Goal: Answer question/provide support

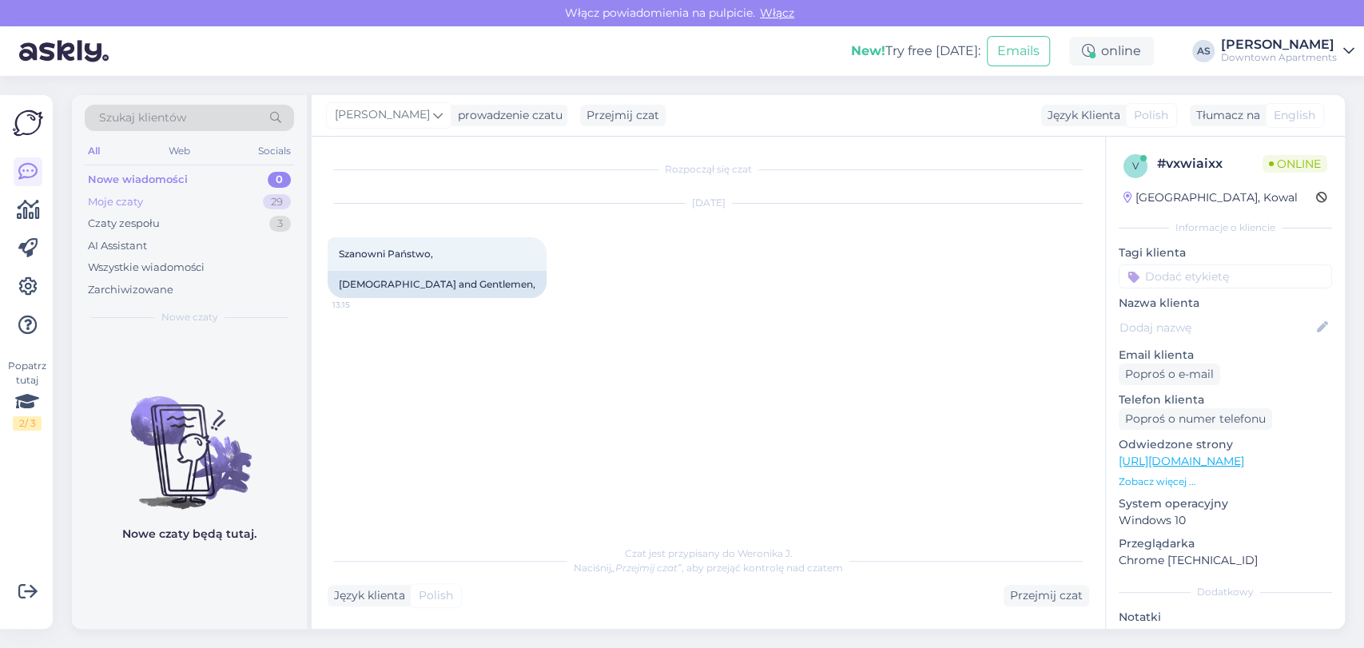
drag, startPoint x: 0, startPoint y: 0, endPoint x: 173, endPoint y: 200, distance: 263.9
click at [173, 200] on div "Moje czaty 29" at bounding box center [189, 202] width 209 height 22
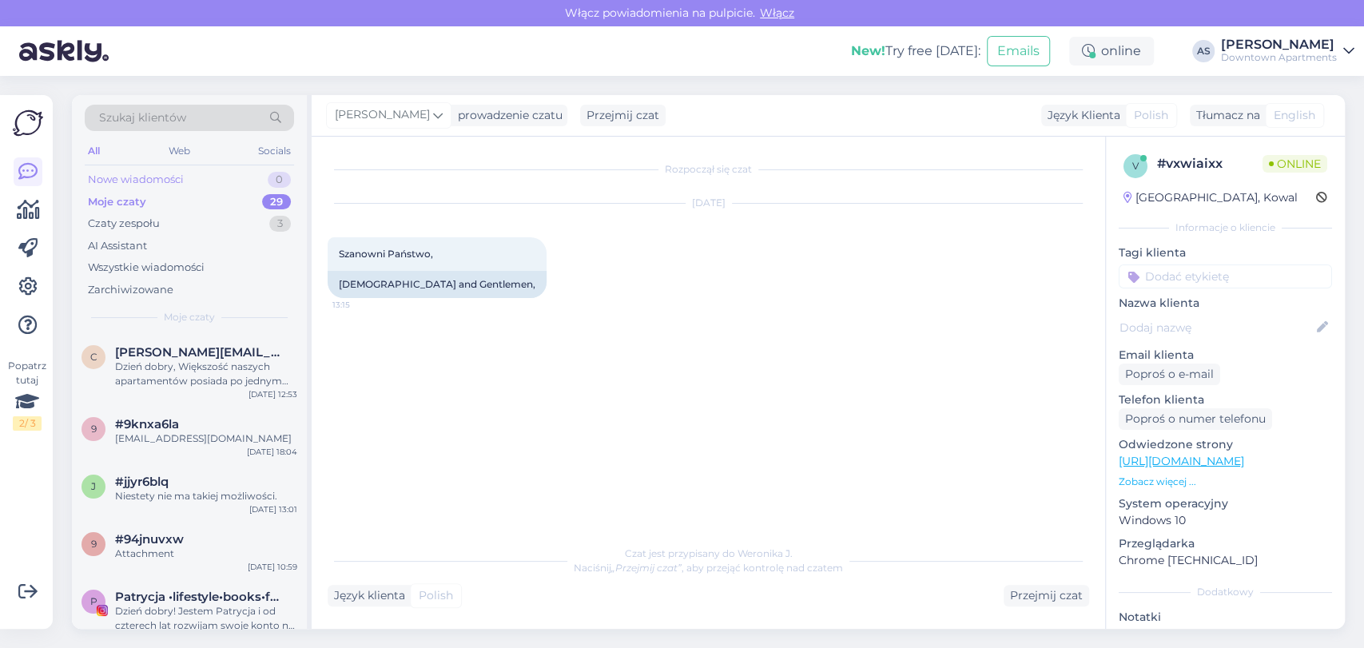
click at [176, 187] on div "Nowe wiadomości" at bounding box center [136, 180] width 96 height 16
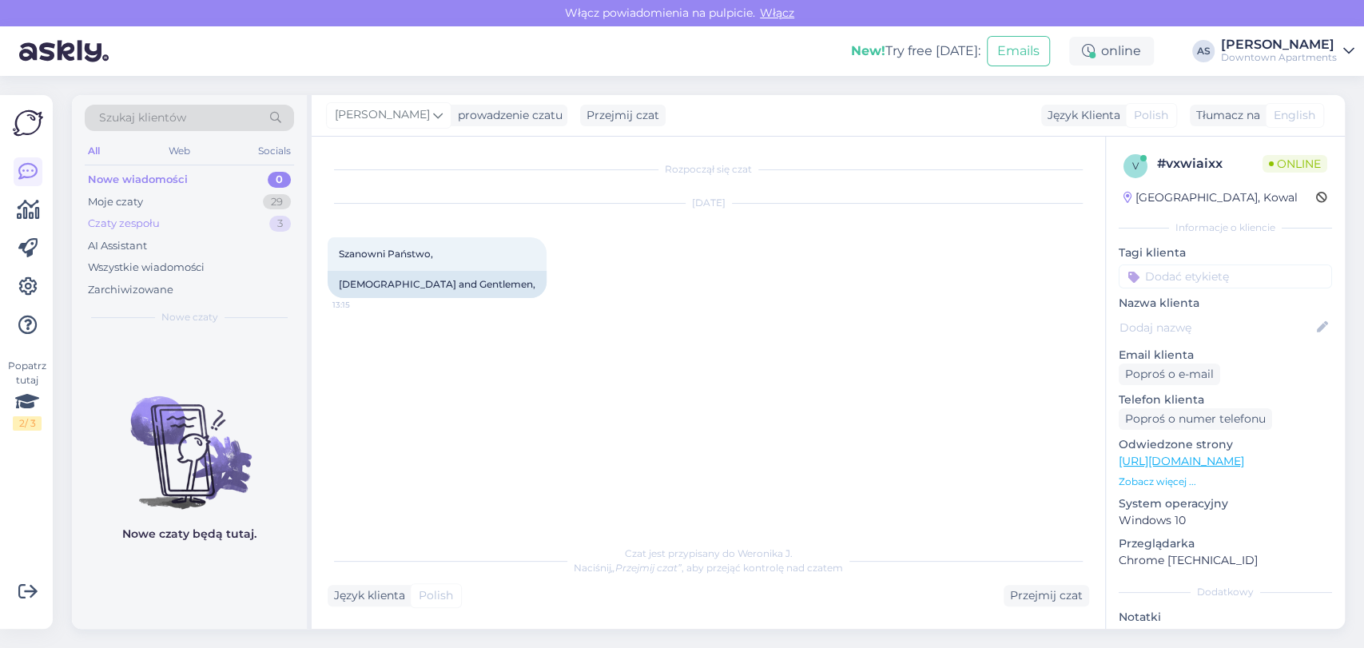
click at [177, 231] on div "Czaty zespołu 3" at bounding box center [189, 223] width 209 height 22
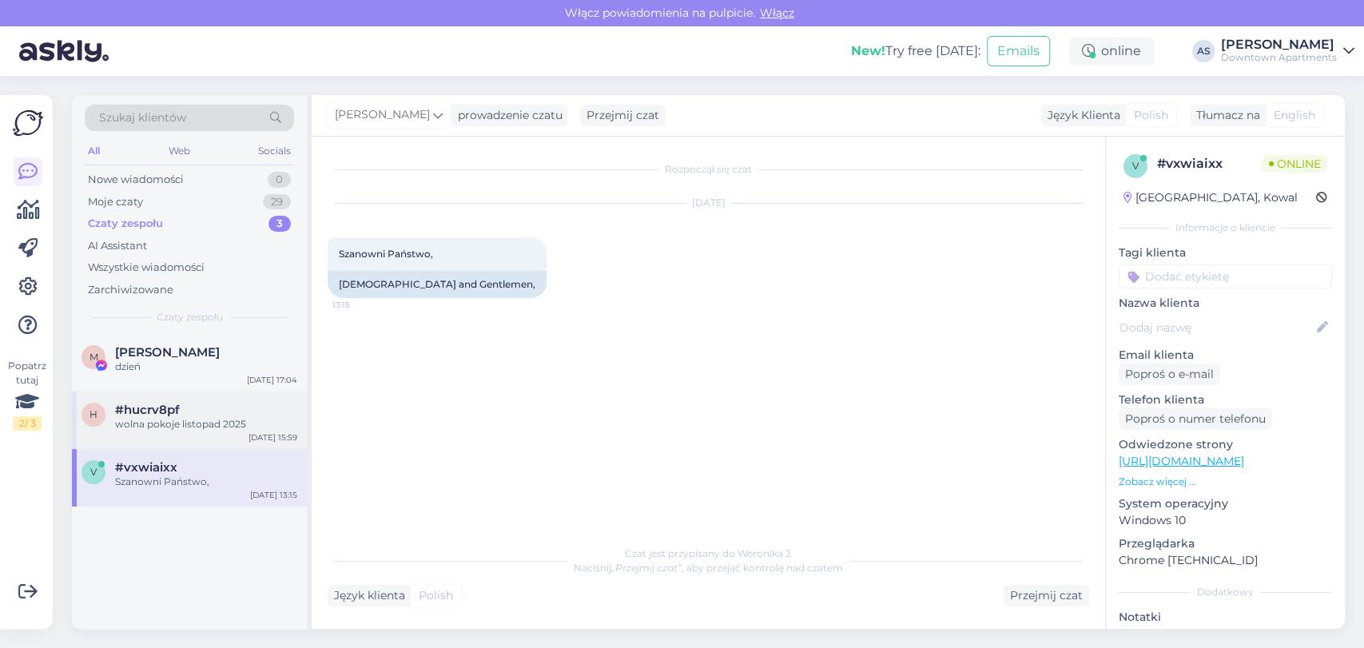
click at [145, 392] on div "h #hucrv8pf wolna pokoje listopad [DATE] 15:59" at bounding box center [189, 420] width 235 height 58
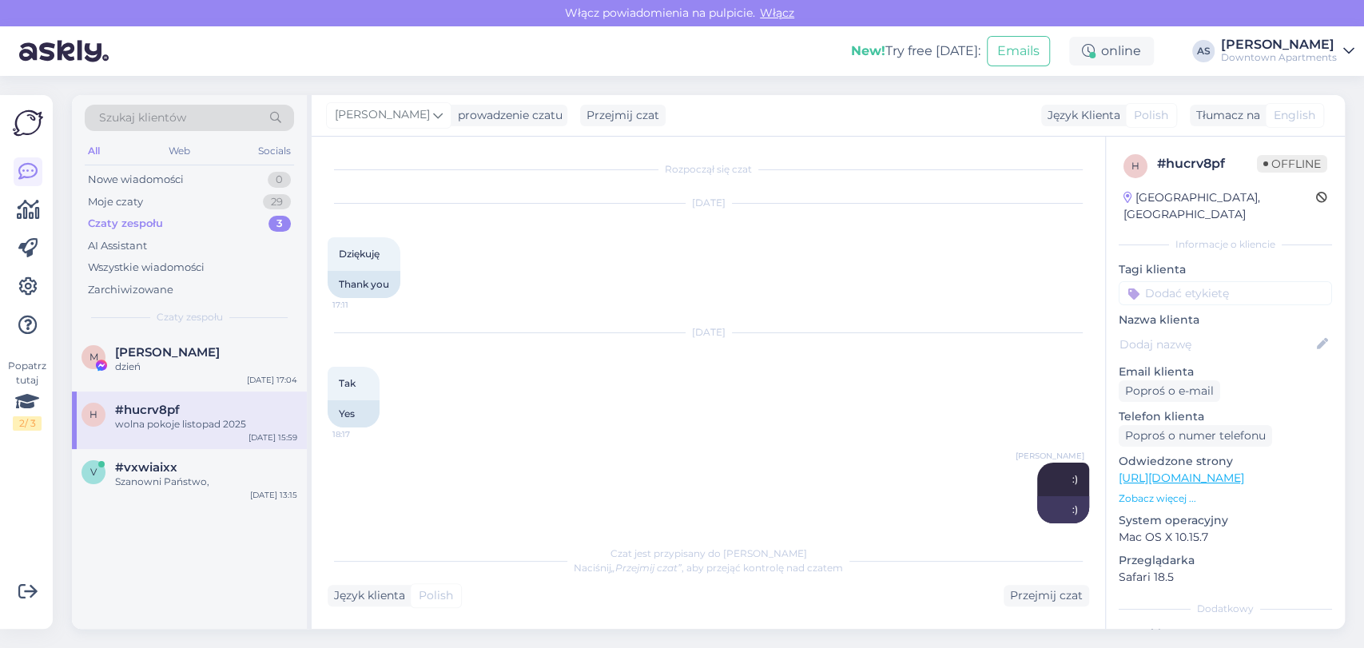
scroll to position [147, 0]
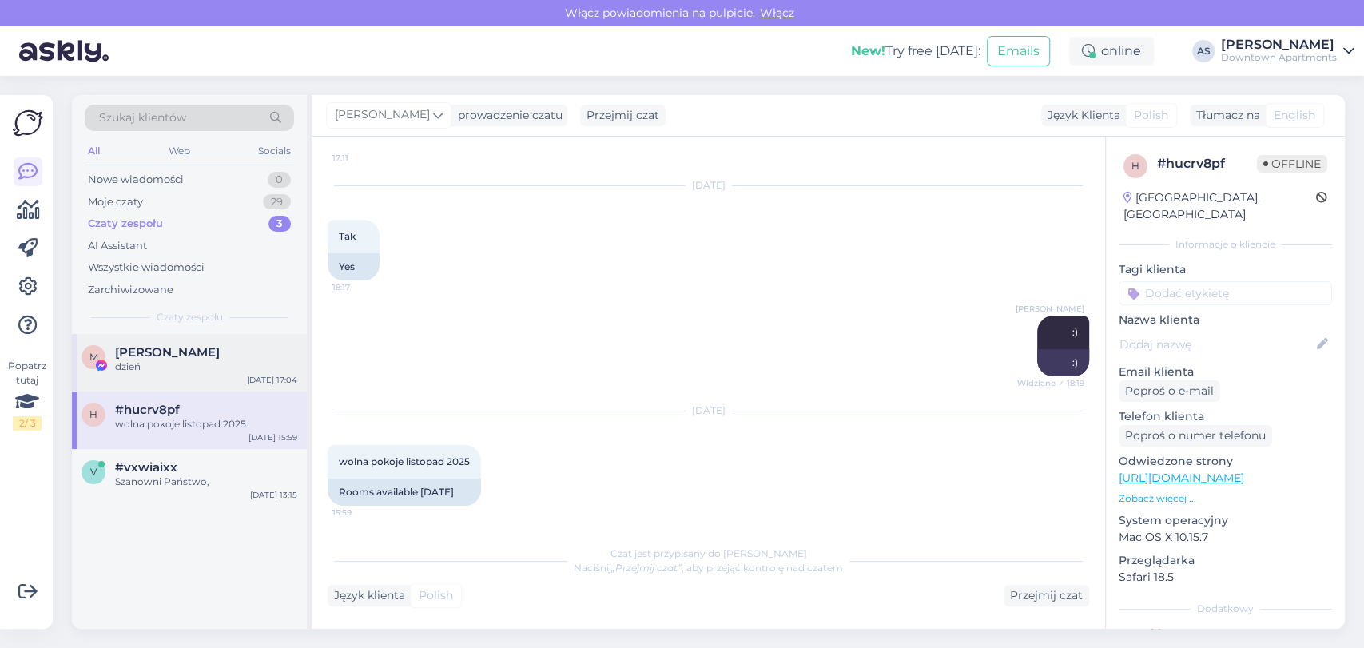
click at [210, 375] on div "M [PERSON_NAME] dzień [DATE] 17:04" at bounding box center [189, 363] width 235 height 58
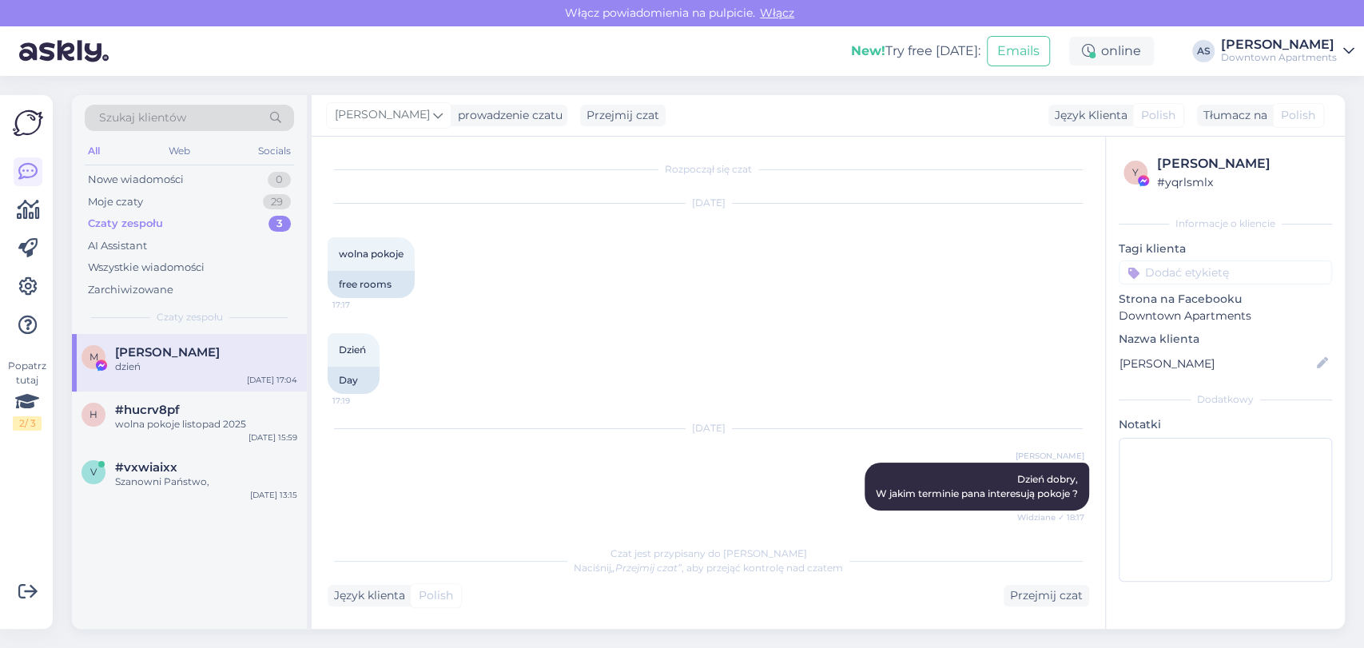
scroll to position [415, 0]
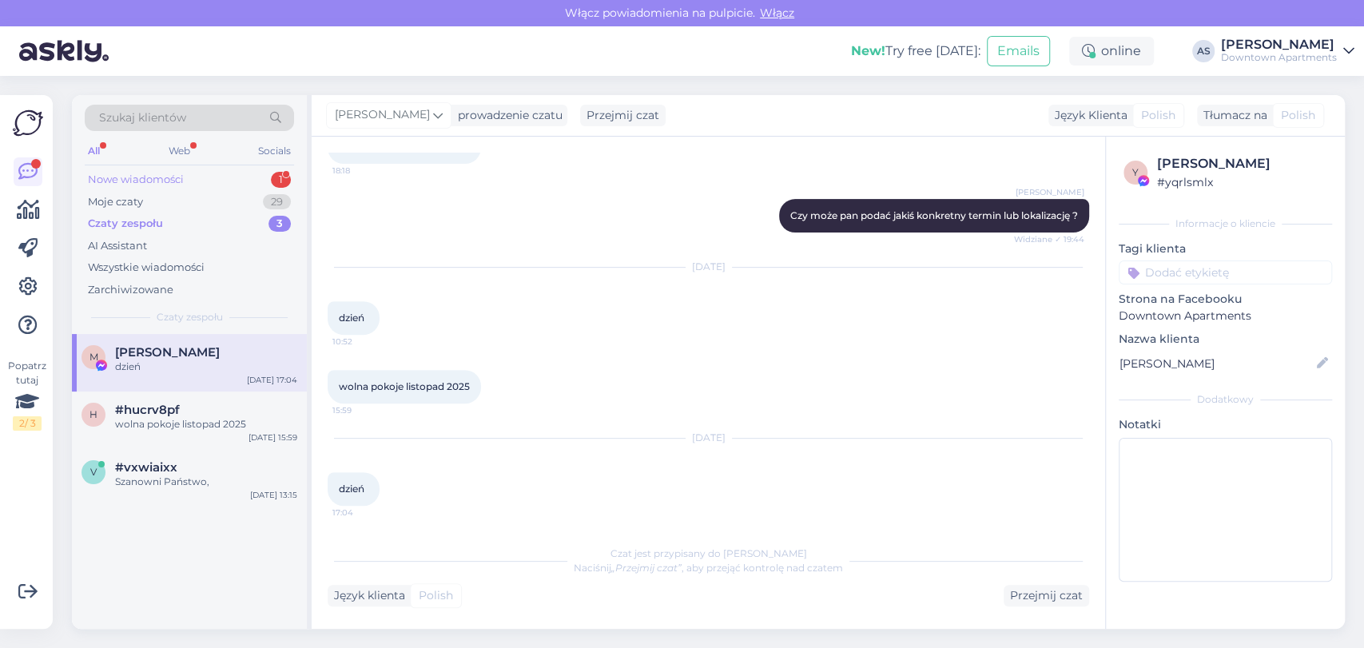
click at [272, 175] on div "1" at bounding box center [281, 180] width 20 height 16
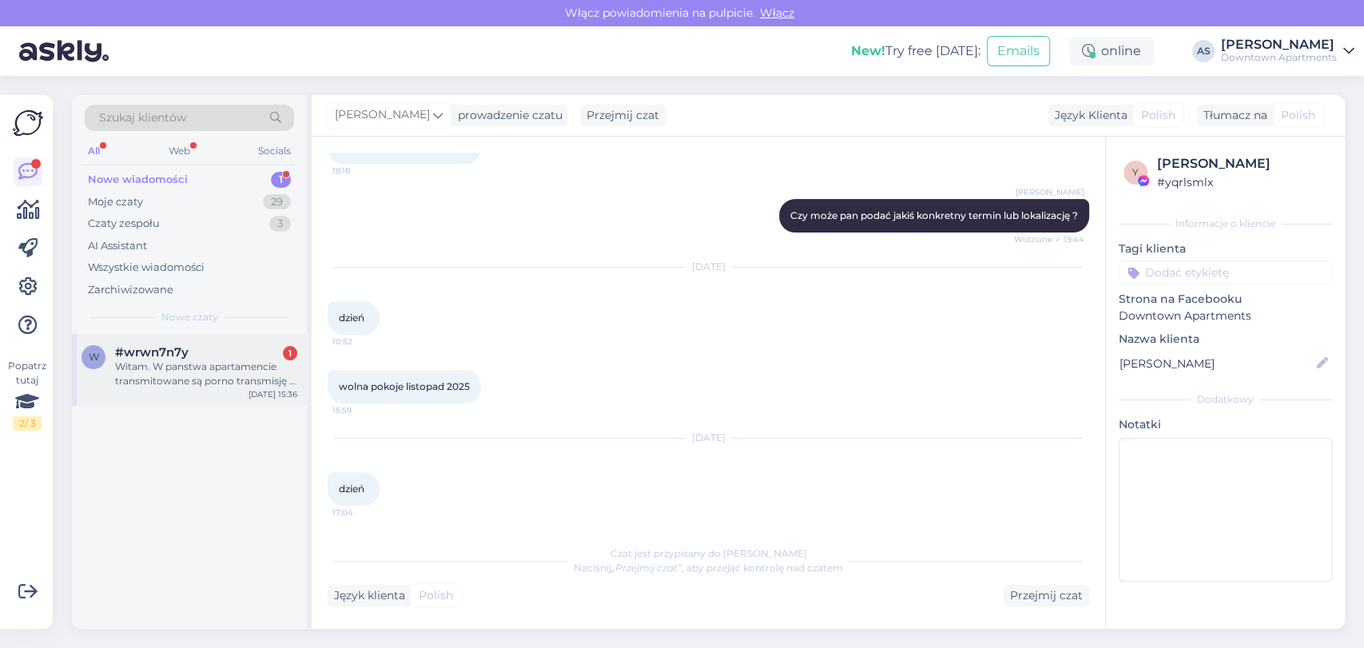
click at [176, 367] on div "Witam. W panstwa apartamencie transmitowane są porno transmisję i świadczone us…" at bounding box center [206, 373] width 182 height 29
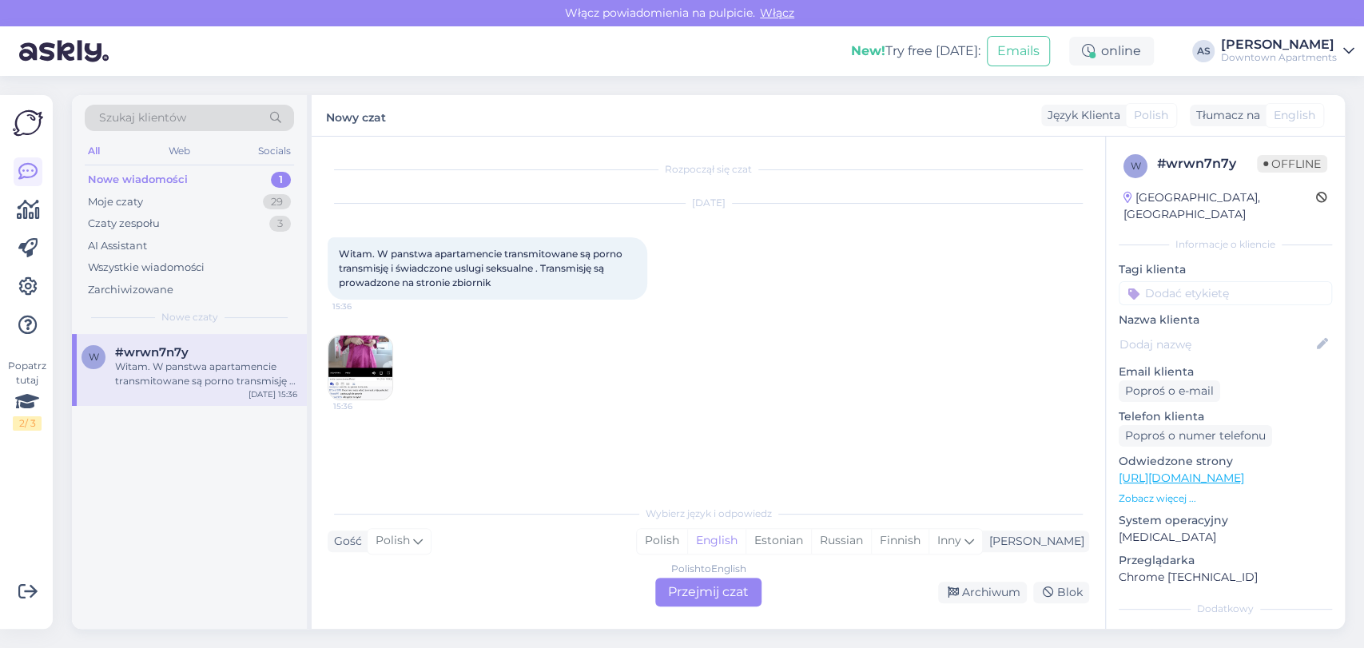
click at [353, 363] on img at bounding box center [360, 368] width 64 height 64
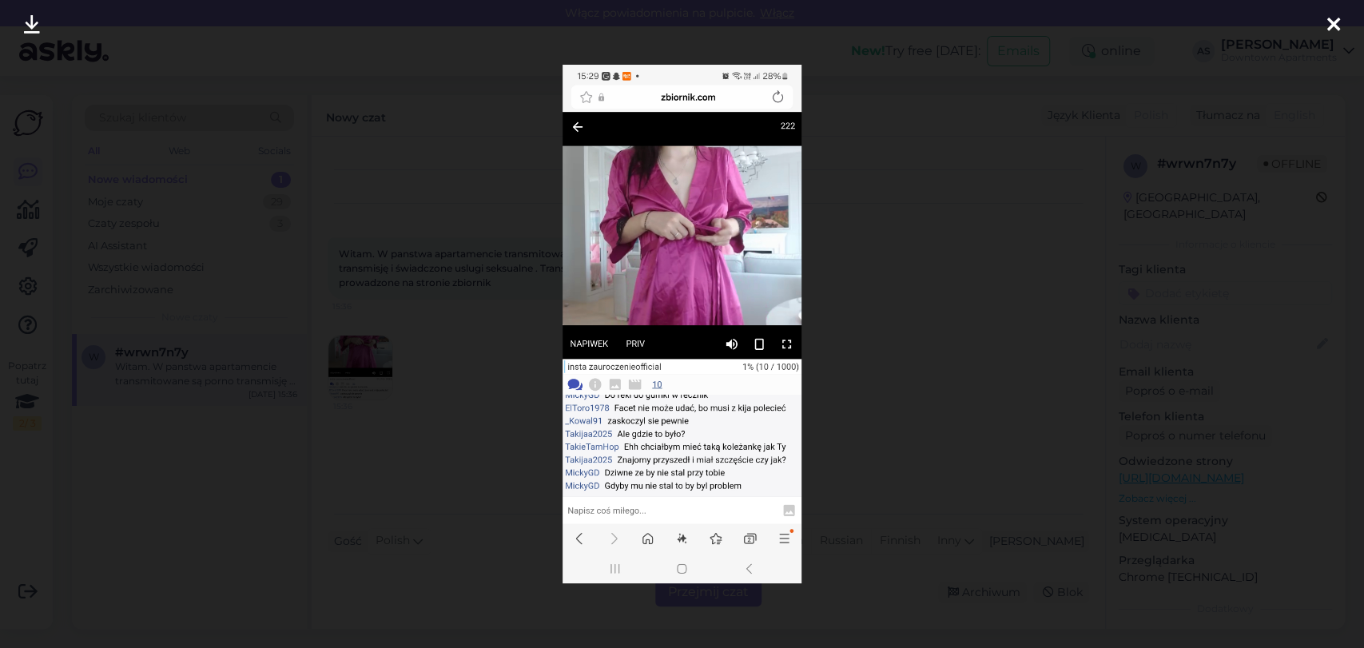
click at [1340, 10] on div at bounding box center [1333, 25] width 32 height 50
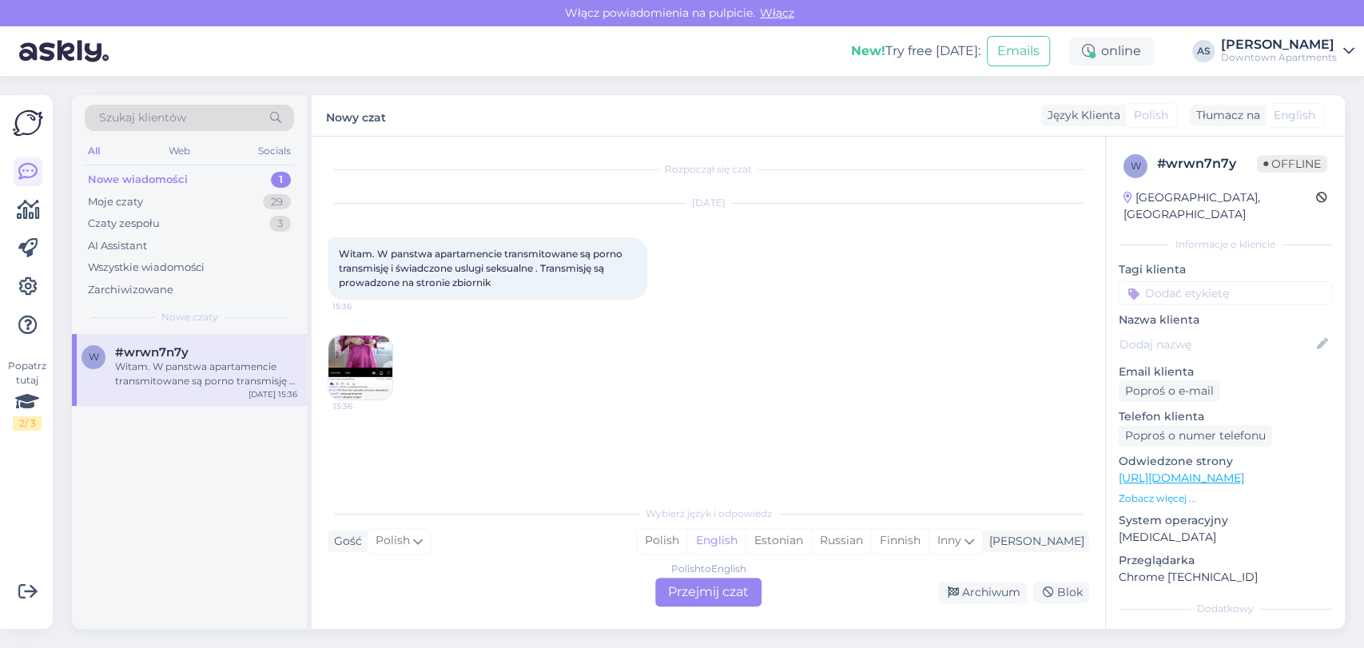
click at [373, 346] on img at bounding box center [360, 368] width 64 height 64
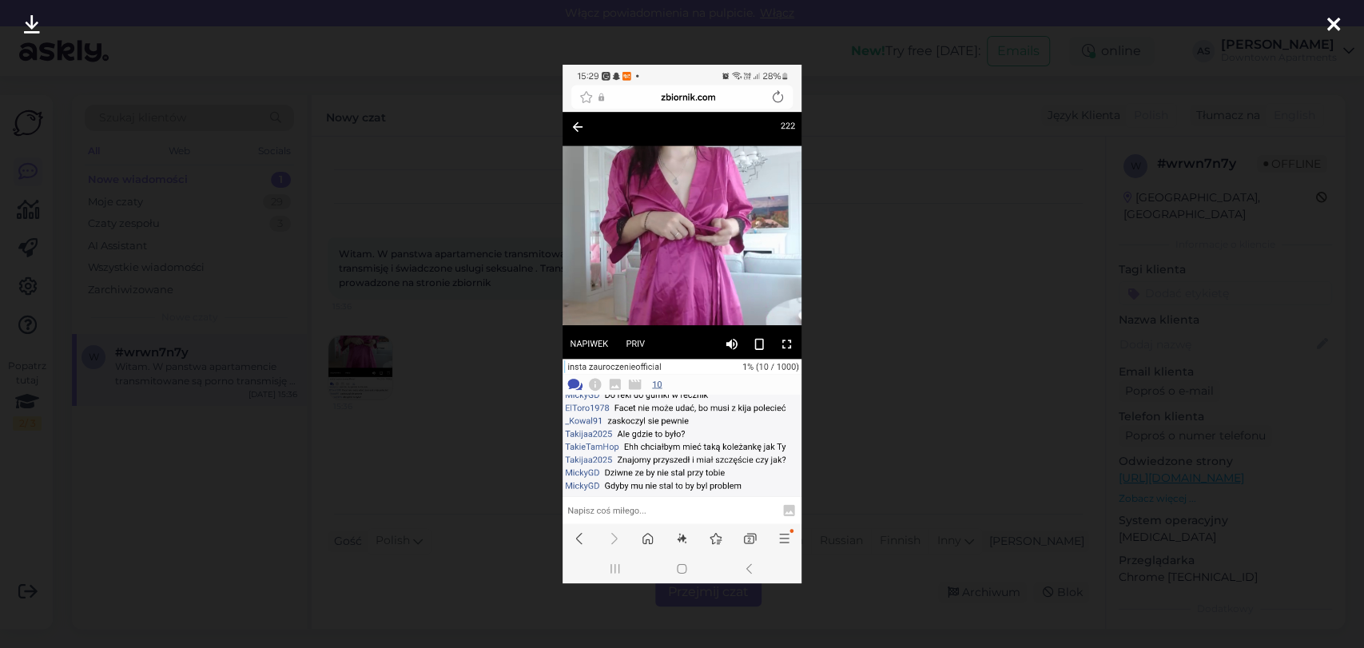
click at [1328, 21] on icon at bounding box center [1333, 25] width 13 height 21
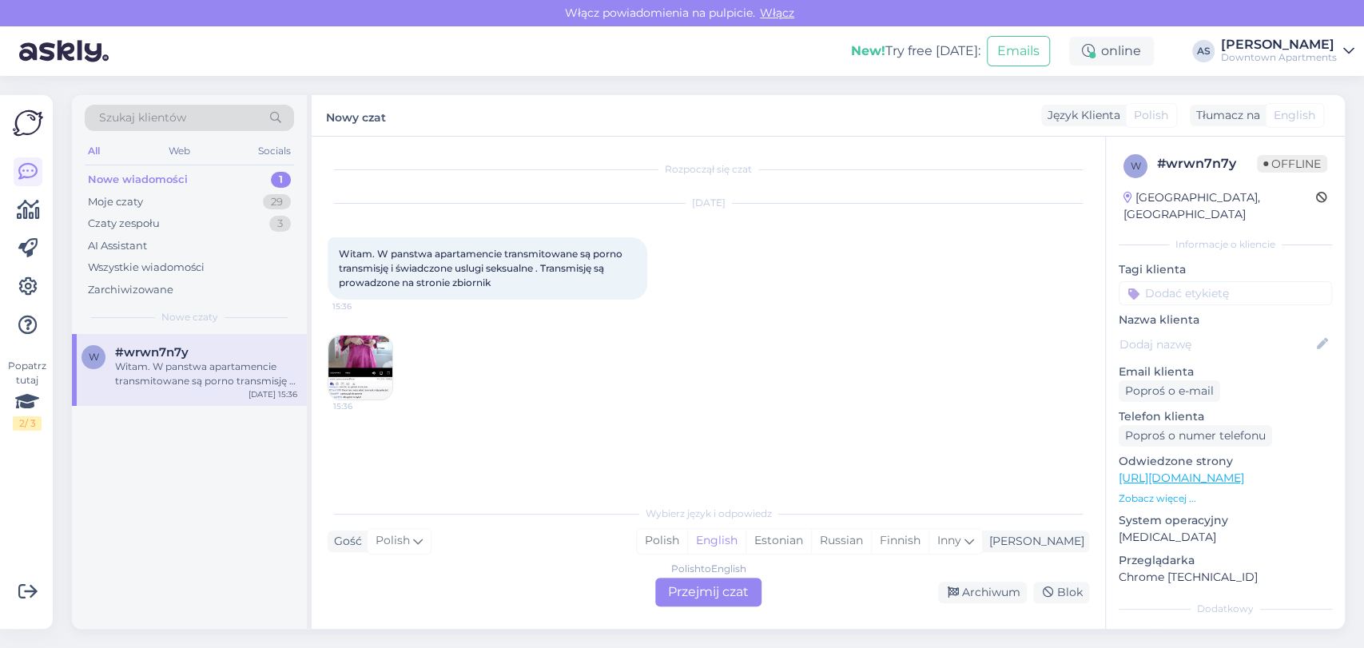
click at [703, 596] on div "Polish to English Przejmij czat" at bounding box center [708, 592] width 106 height 29
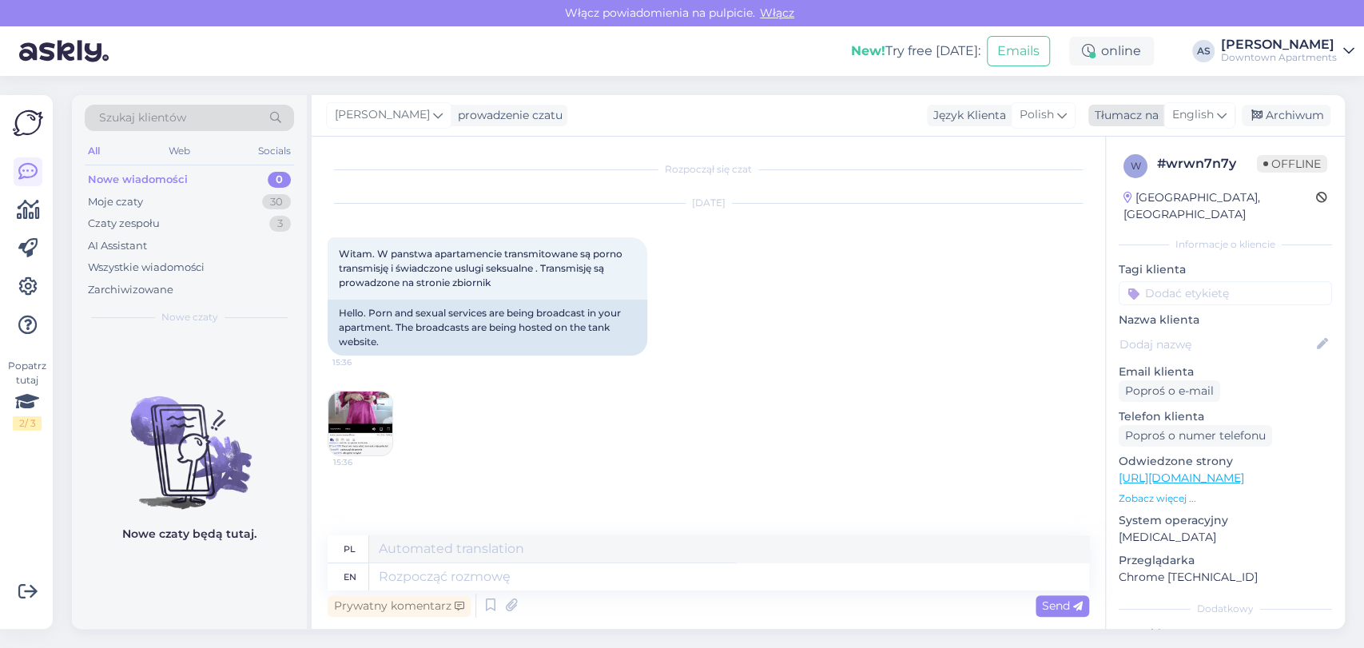
click at [1207, 128] on div "English" at bounding box center [1199, 115] width 72 height 26
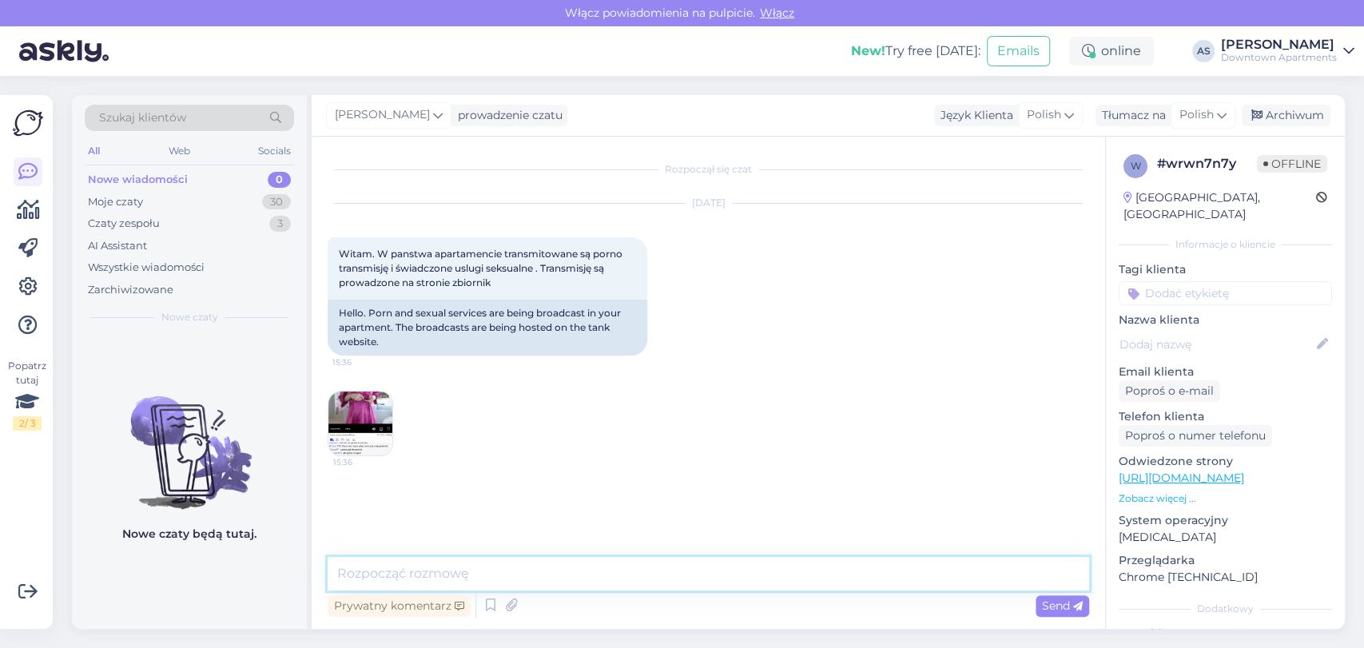
click at [679, 577] on textarea at bounding box center [708, 574] width 761 height 34
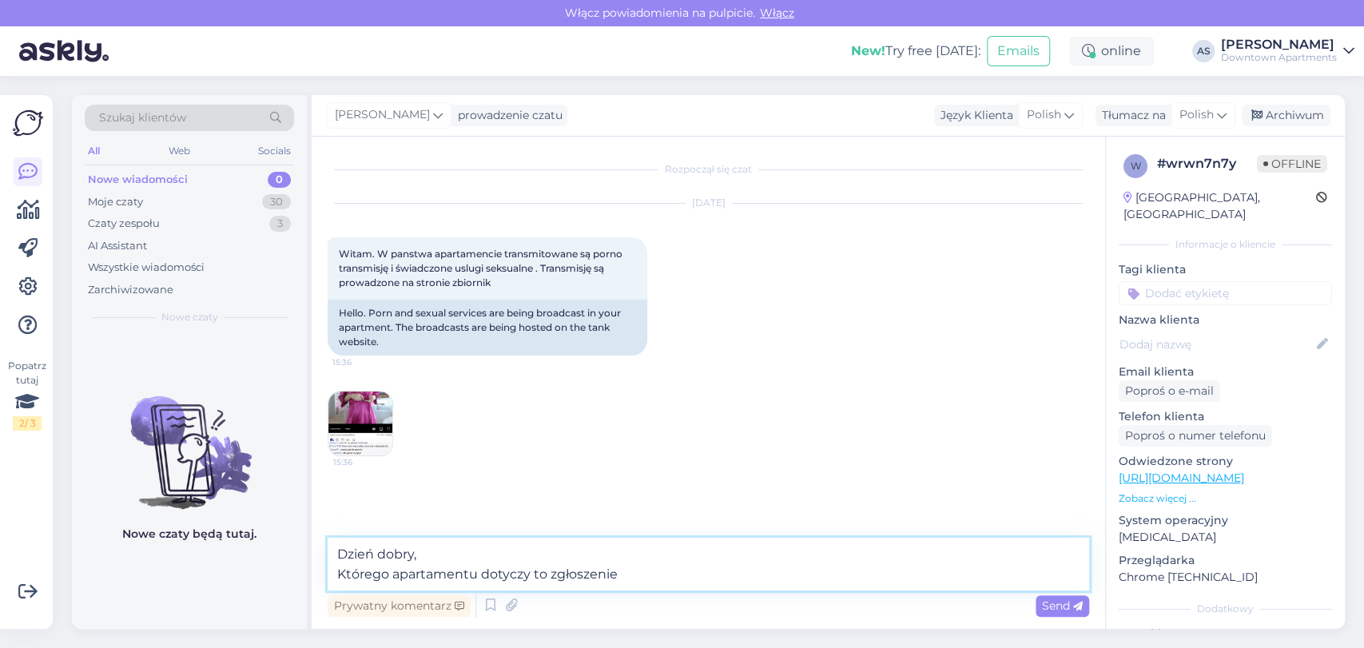
type textarea "Dzień dobry, Którego apartamentu dotyczy to zgłoszenie?"
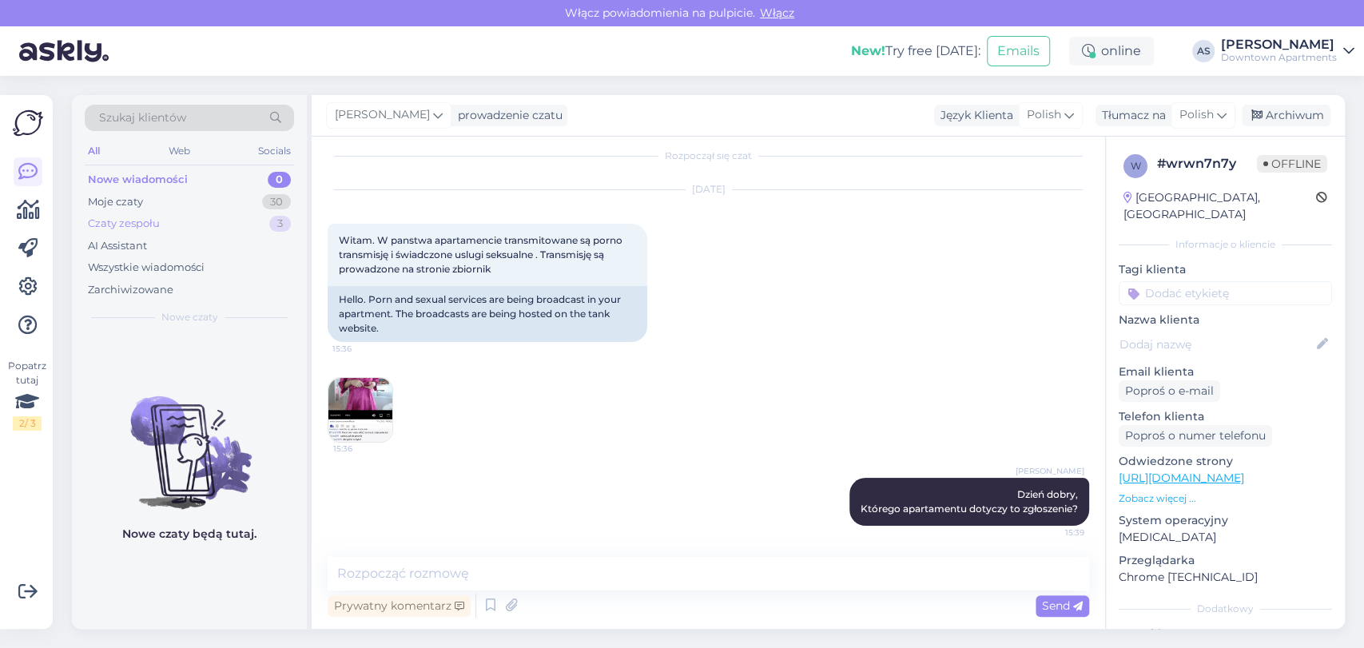
click at [200, 216] on div "Czaty zespołu 3" at bounding box center [189, 223] width 209 height 22
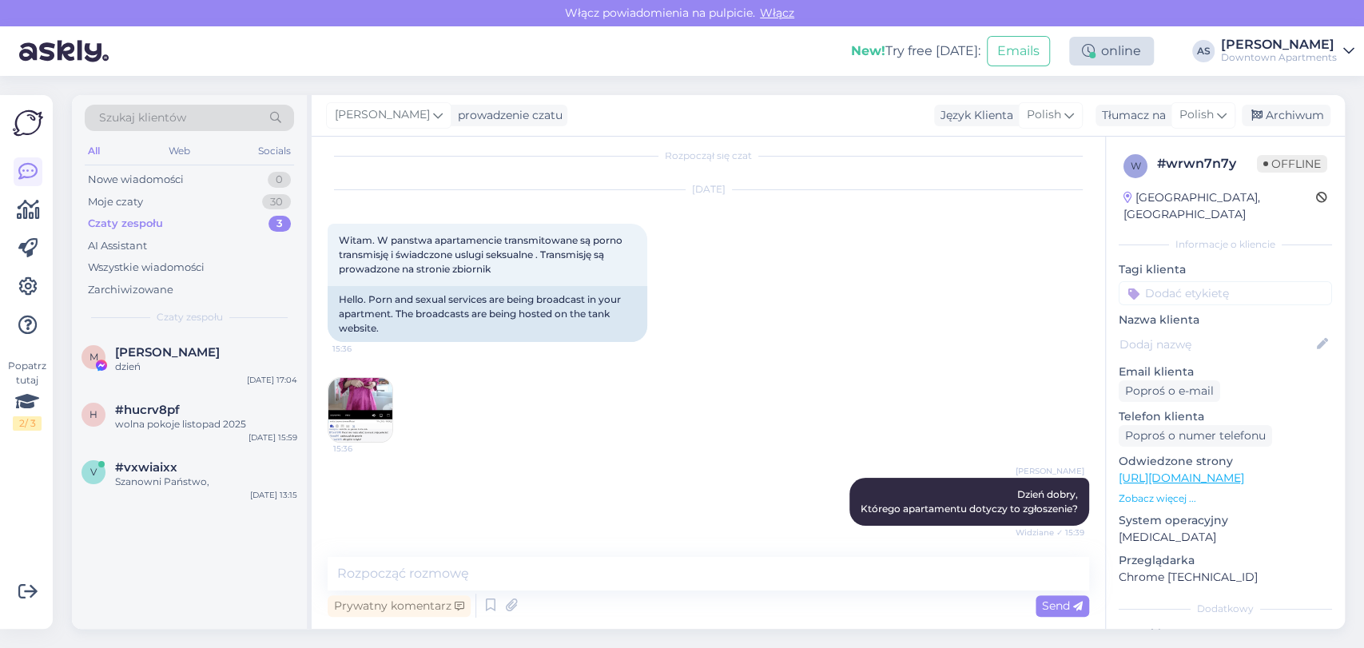
click at [1094, 46] on icon at bounding box center [1088, 51] width 13 height 13
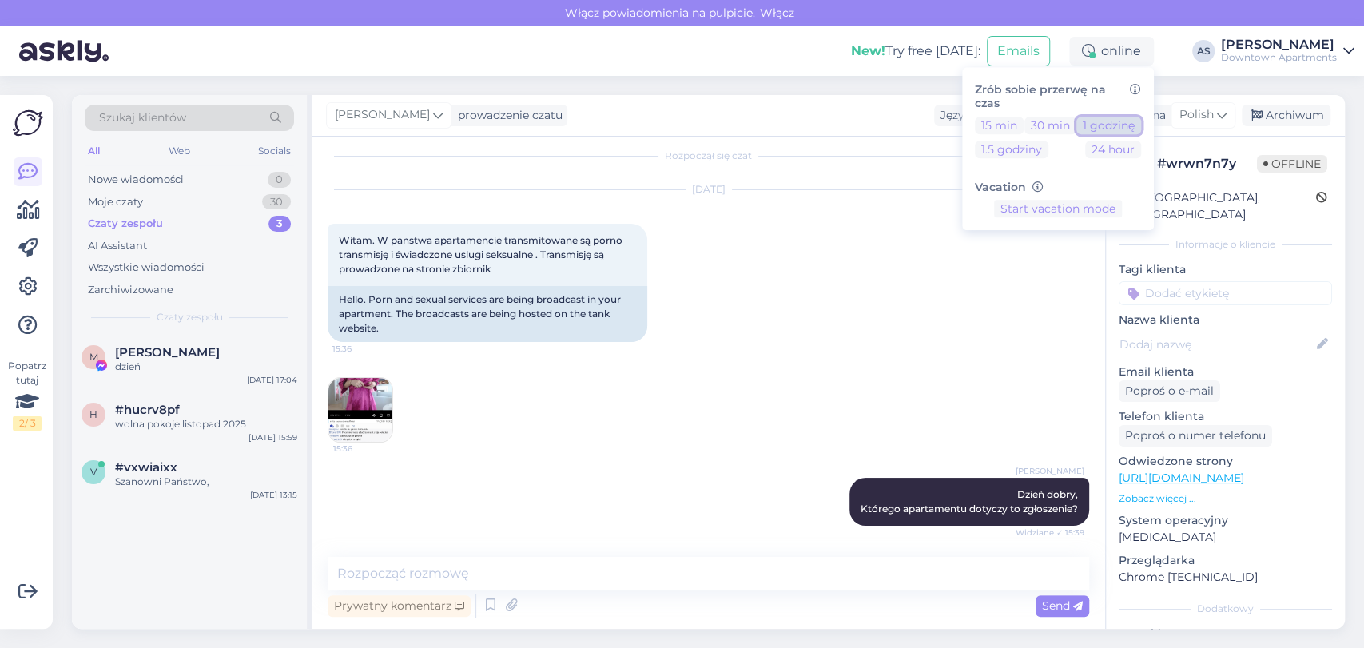
click at [1095, 125] on button "1 godzinę" at bounding box center [1108, 126] width 65 height 18
click at [738, 121] on div "[PERSON_NAME] prowadzenie czatu Język Klienta Polish Tłumacz na Polish Arabic B…" at bounding box center [828, 116] width 1033 height 42
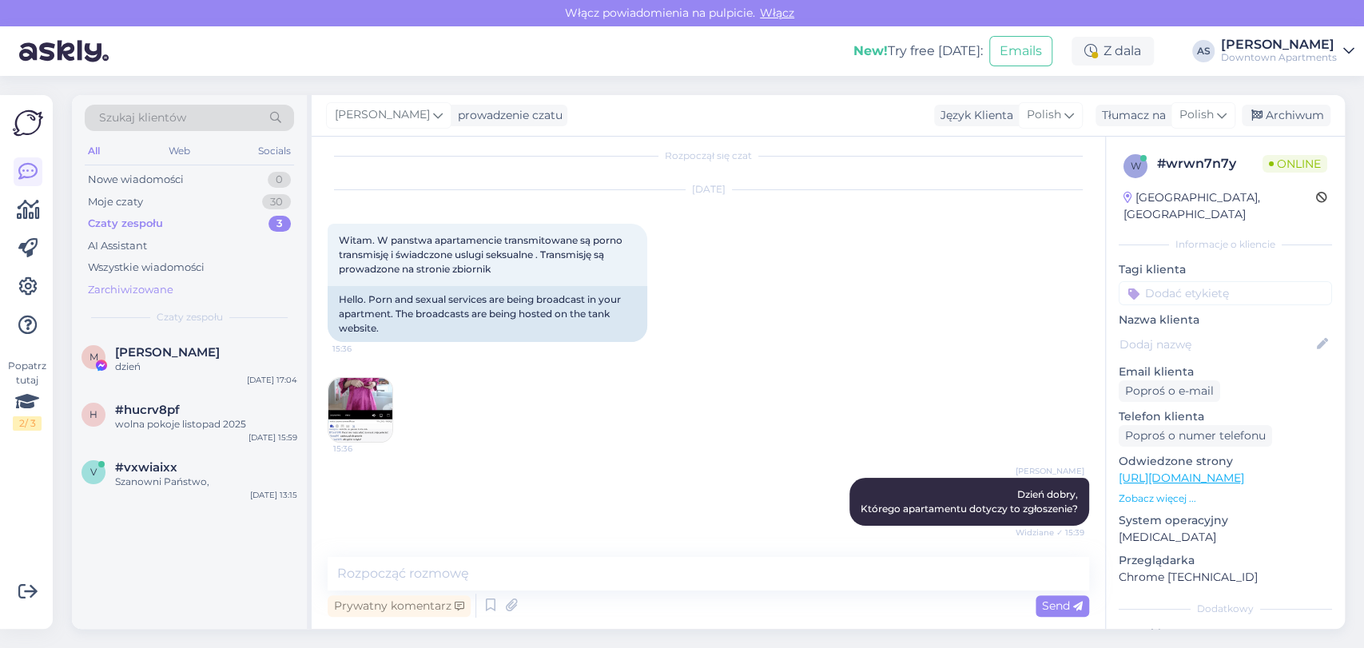
click at [189, 289] on div "Zarchiwizowane" at bounding box center [189, 290] width 209 height 22
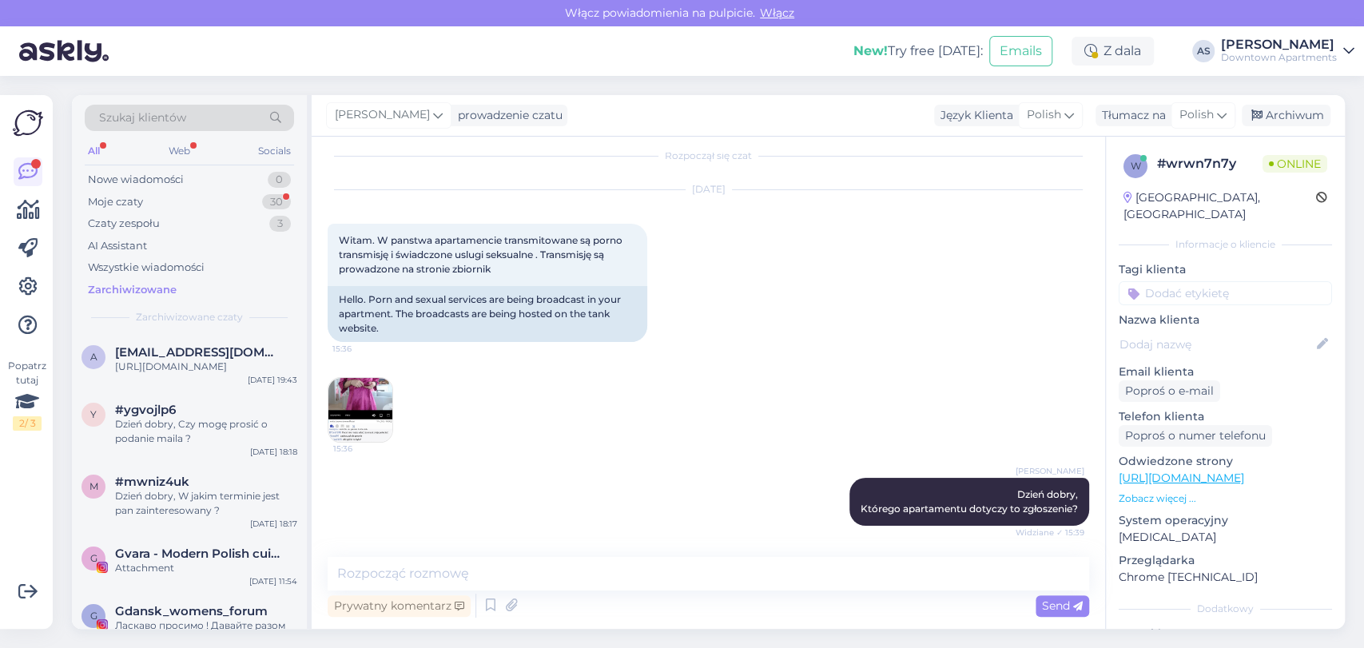
scroll to position [83, 0]
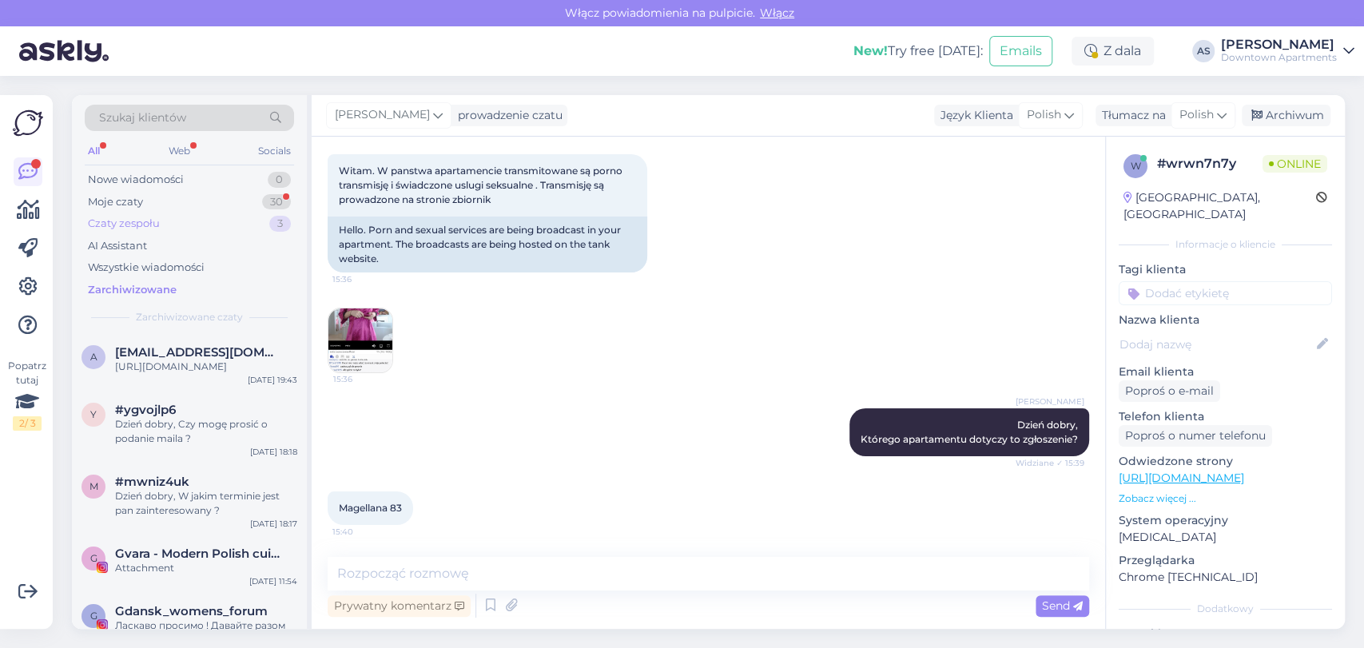
click at [206, 221] on div "Czaty zespołu 3" at bounding box center [189, 223] width 209 height 22
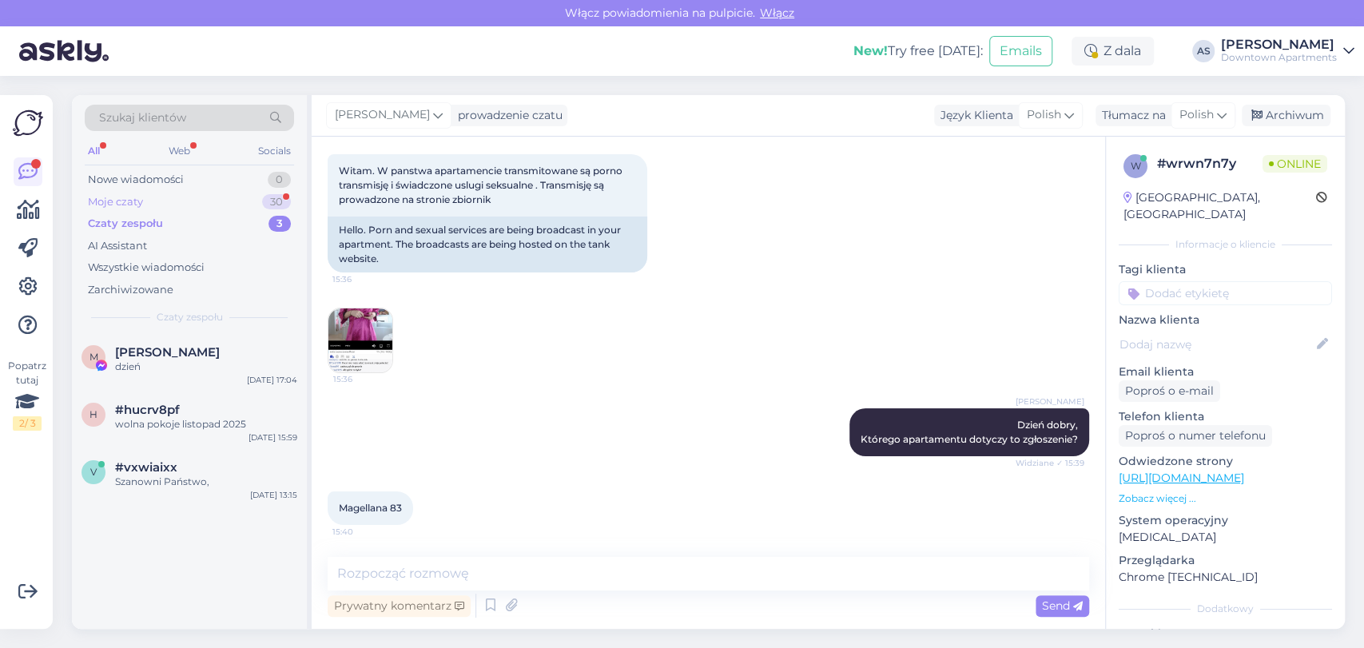
click at [208, 205] on div "Moje czaty 30" at bounding box center [189, 202] width 209 height 22
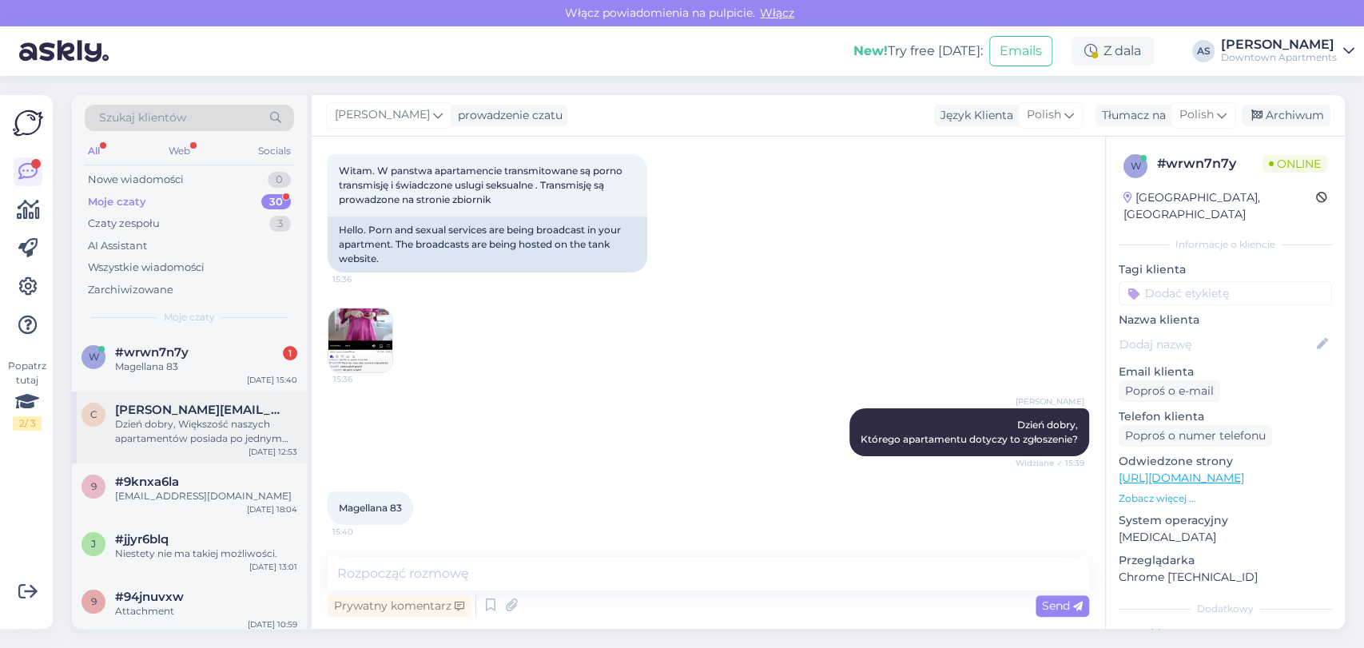
click at [236, 456] on div "c [EMAIL_ADDRESS][PERSON_NAME][DOMAIN_NAME] Dzień dobry, Większość naszych apar…" at bounding box center [189, 427] width 235 height 72
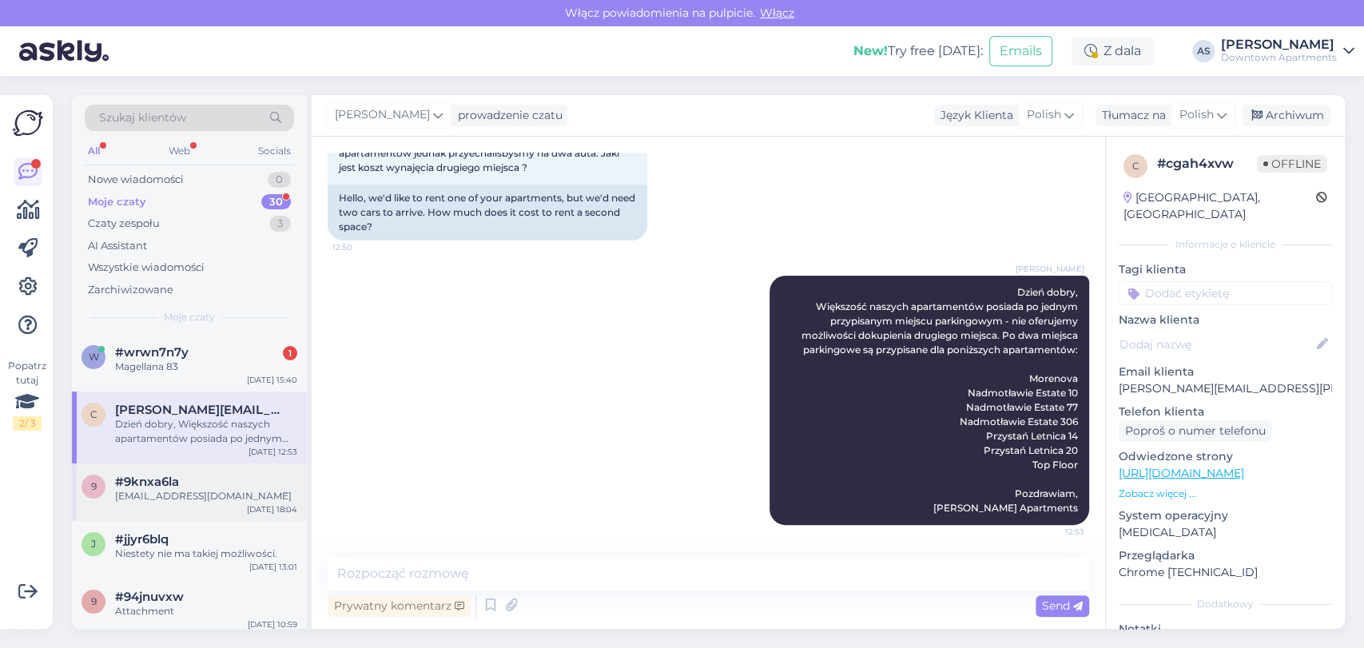
click at [216, 489] on div "[EMAIL_ADDRESS][DOMAIN_NAME]" at bounding box center [206, 496] width 182 height 14
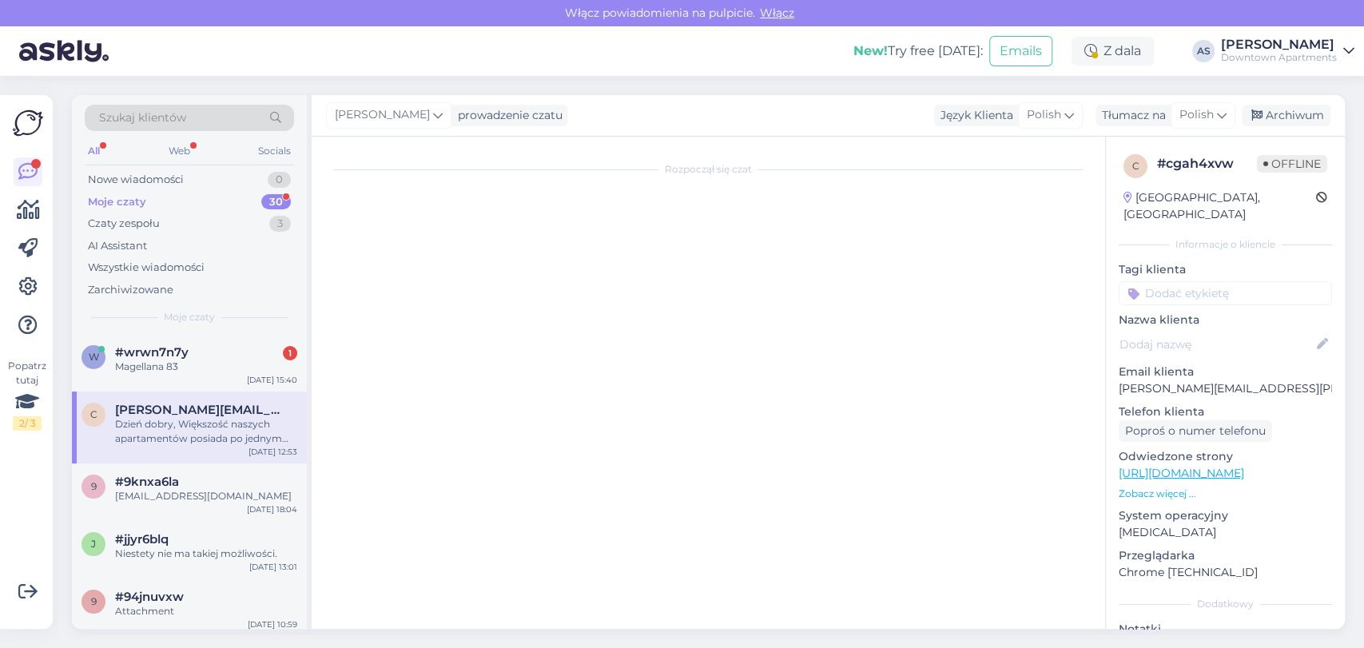
scroll to position [125, 0]
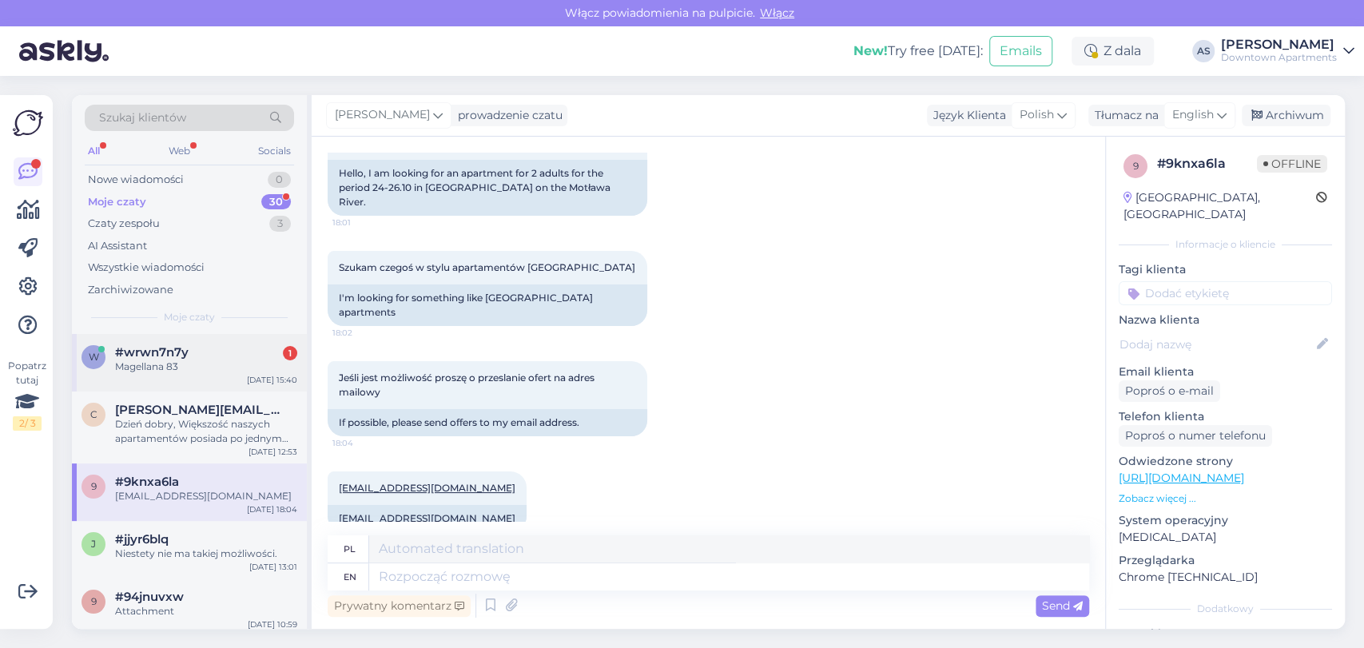
click at [224, 347] on div "#wrwn7n7y 1" at bounding box center [206, 352] width 182 height 14
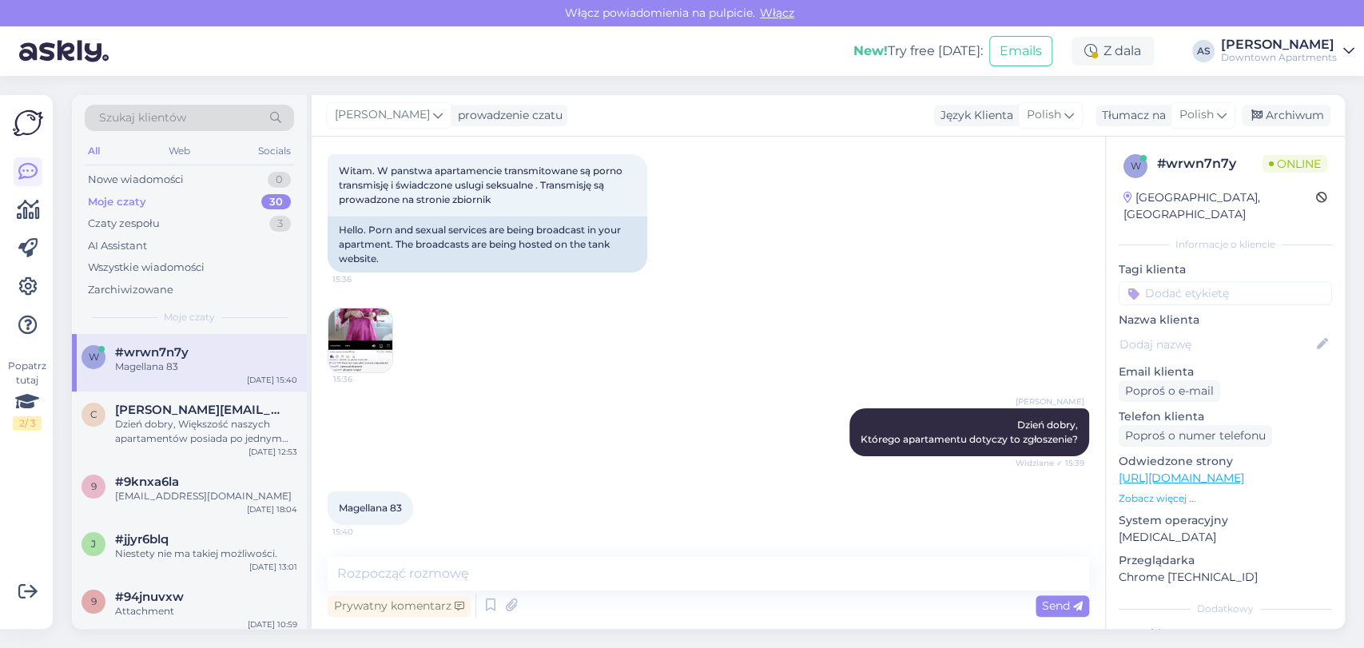
scroll to position [0, 0]
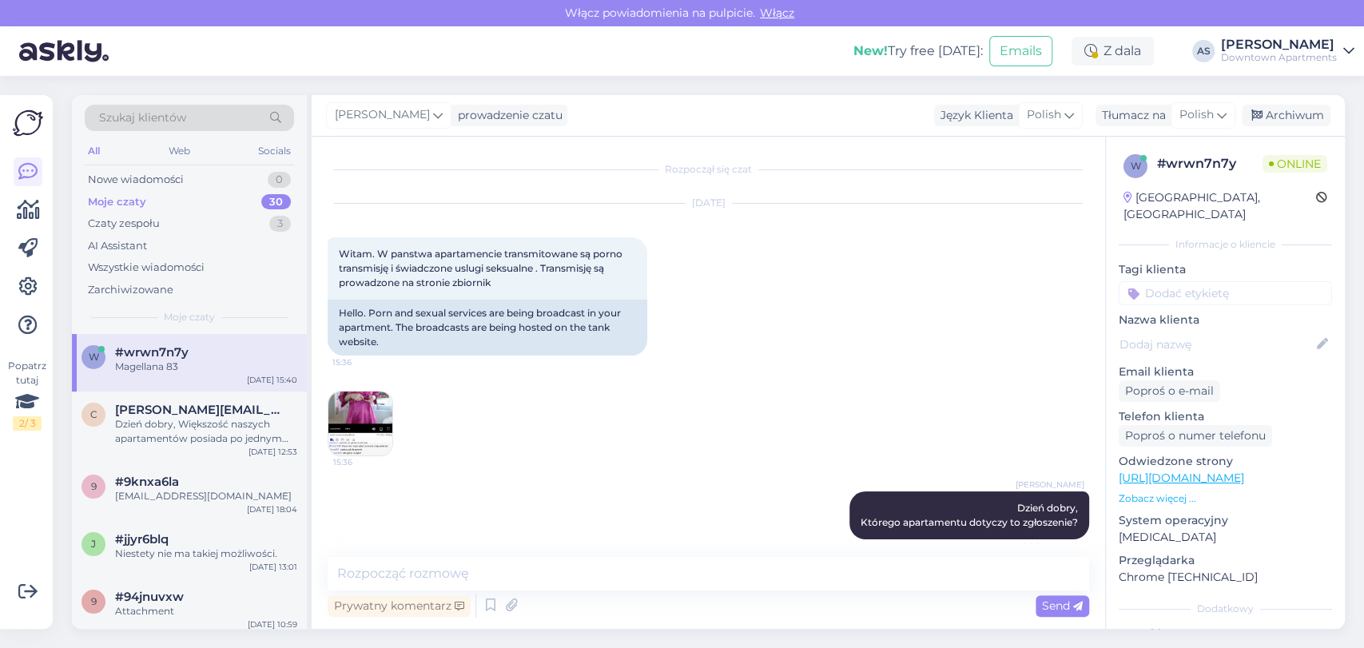
click at [382, 419] on img at bounding box center [360, 423] width 64 height 64
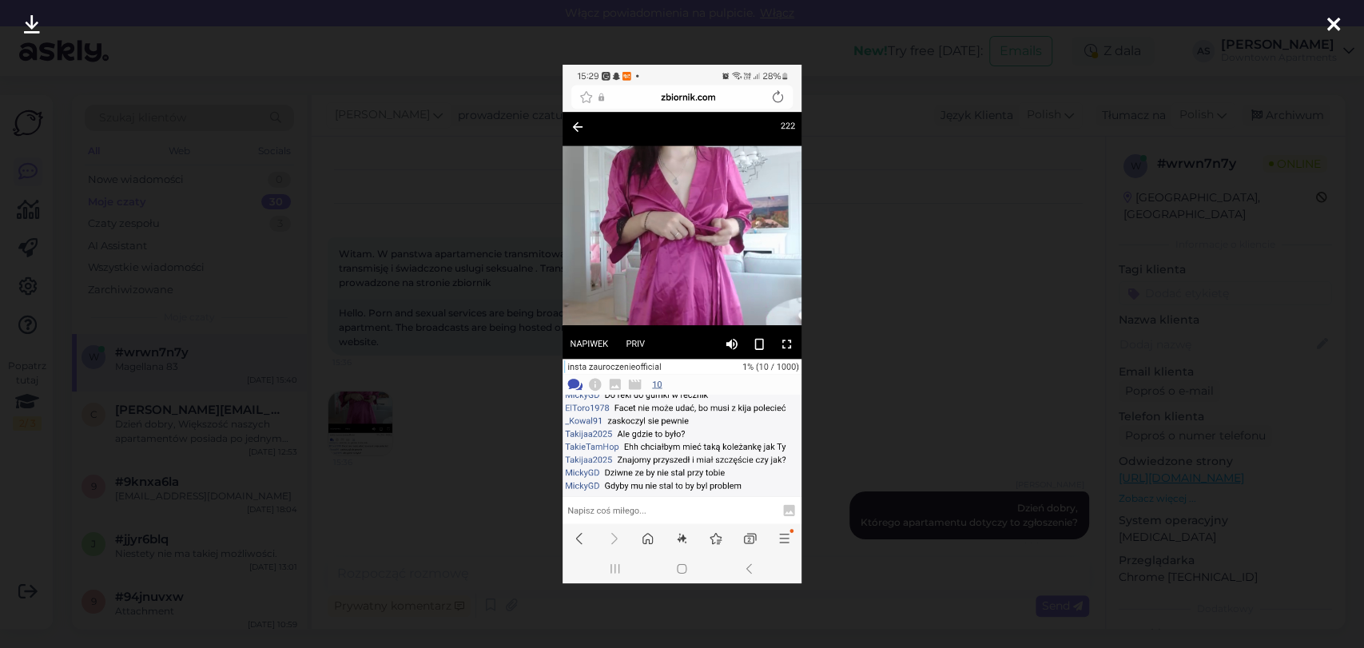
click at [1344, 16] on div at bounding box center [1333, 25] width 32 height 50
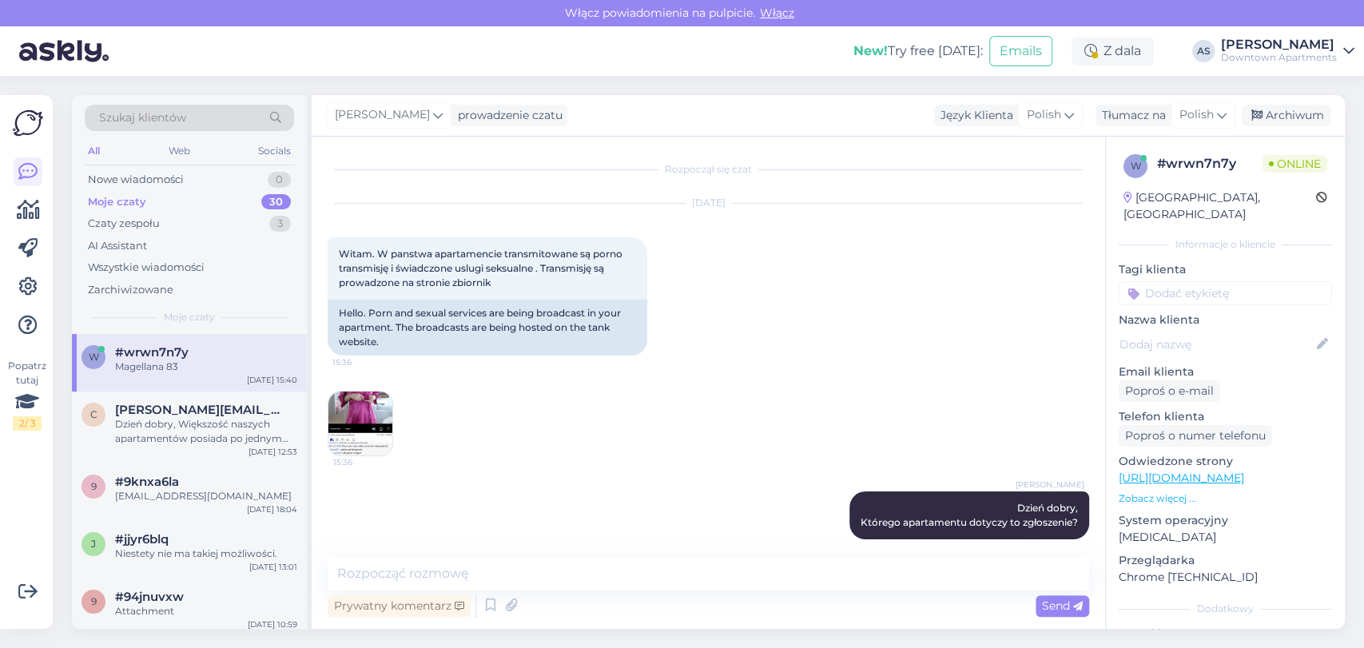
scroll to position [83, 0]
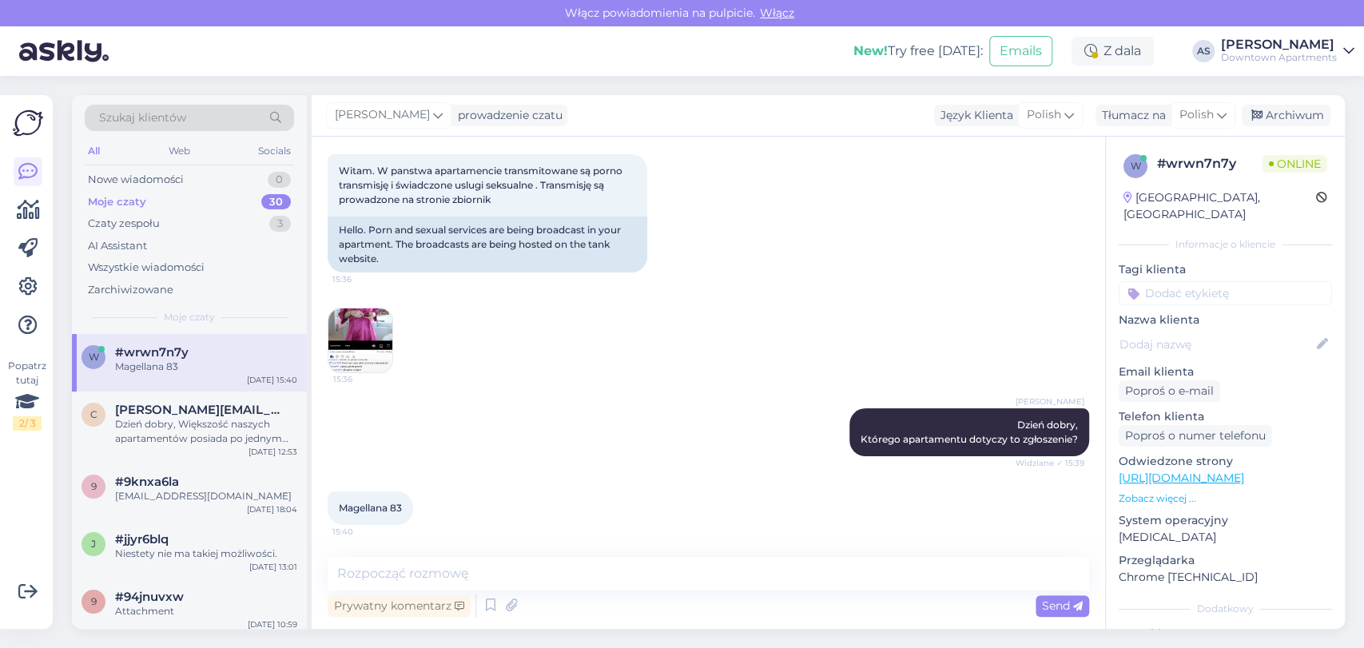
drag, startPoint x: 947, startPoint y: 370, endPoint x: 951, endPoint y: 395, distance: 26.0
click at [362, 308] on div "15:36" at bounding box center [361, 341] width 66 height 66
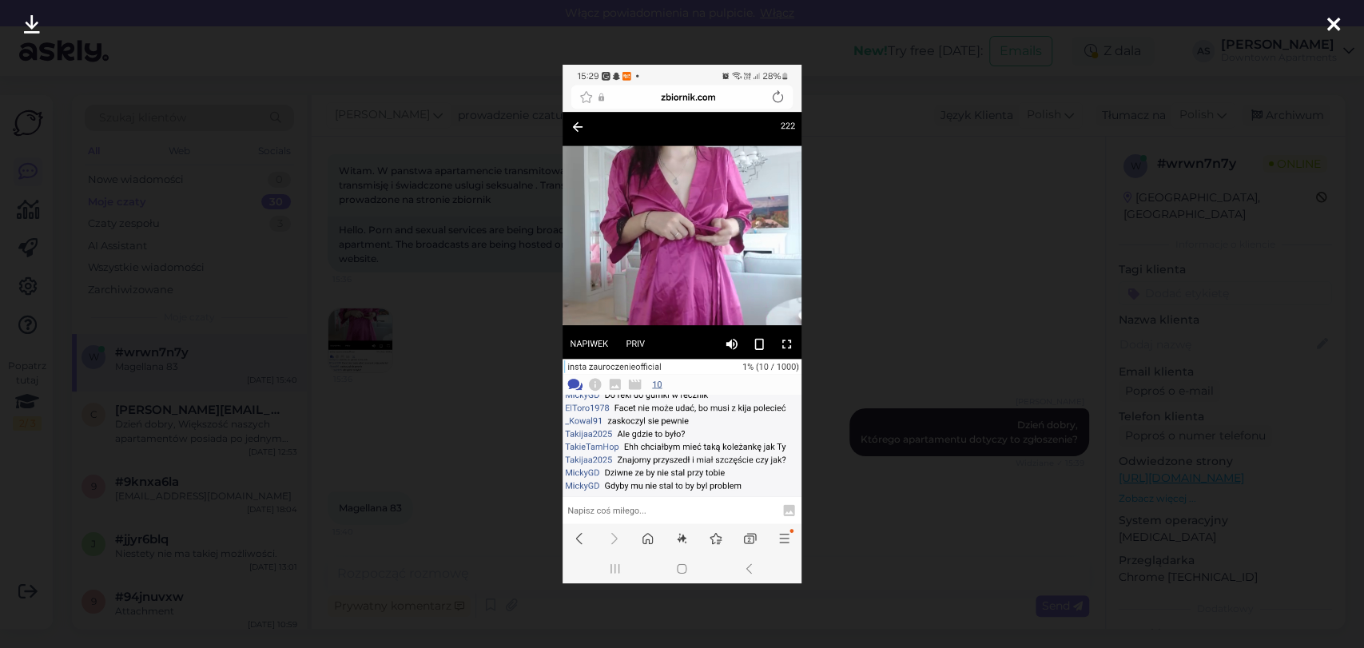
click at [1336, 22] on icon at bounding box center [1333, 25] width 13 height 21
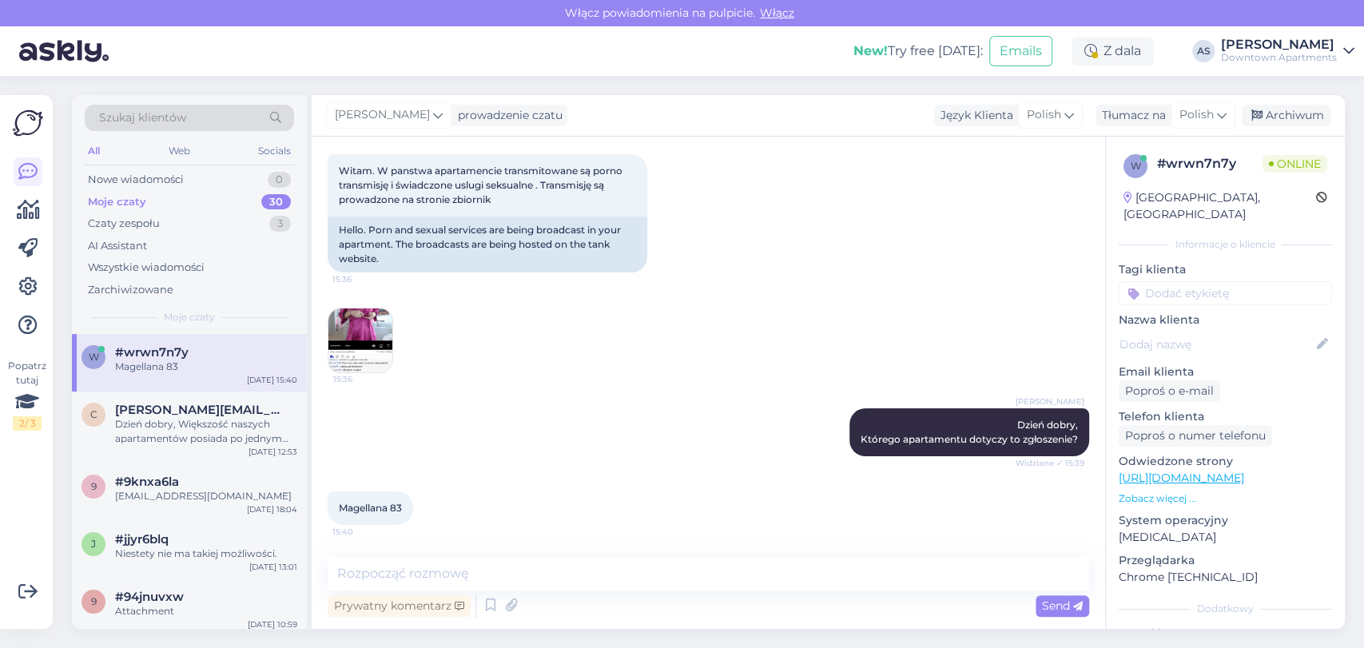
click at [916, 313] on div "[DATE] Witam. W panstwa apartamencie transmitowane są porno transmisję i świadc…" at bounding box center [708, 247] width 761 height 288
click at [649, 576] on textarea at bounding box center [708, 574] width 761 height 34
click at [776, 564] on textarea at bounding box center [708, 574] width 761 height 34
type textarea "Skąd Pańs"
click at [351, 328] on img at bounding box center [360, 340] width 64 height 64
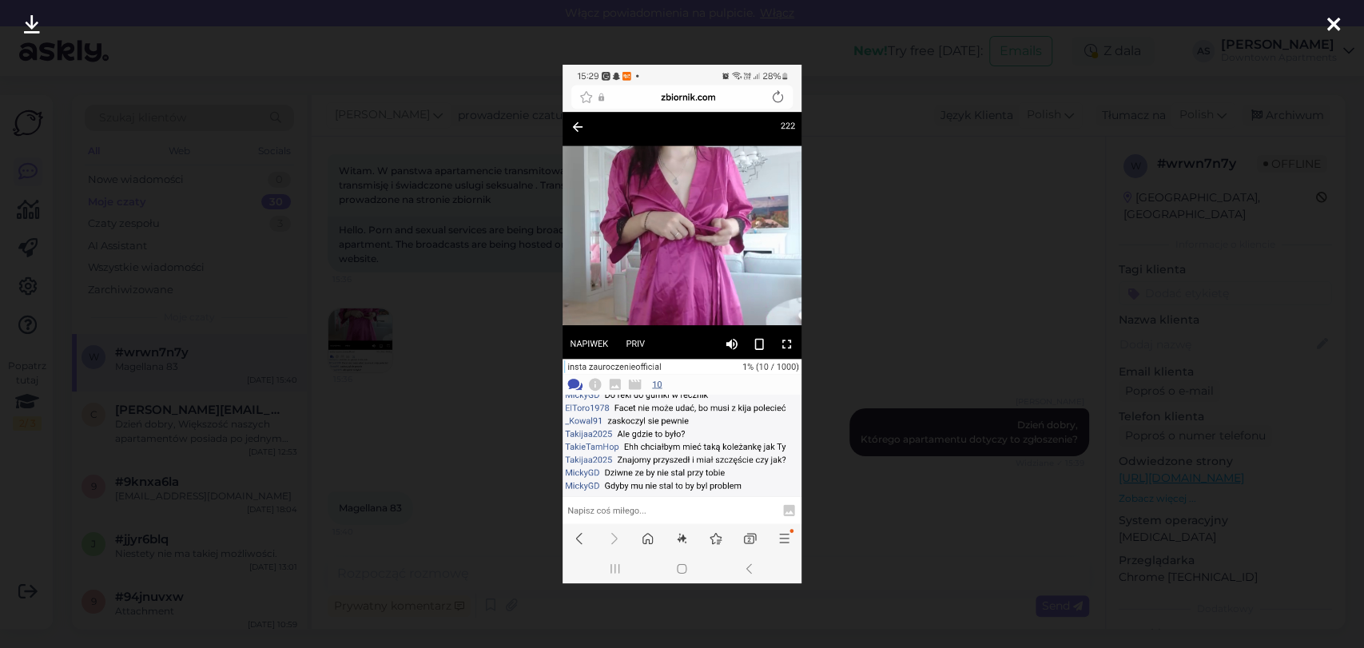
click at [694, 155] on img at bounding box center [681, 324] width 239 height 518
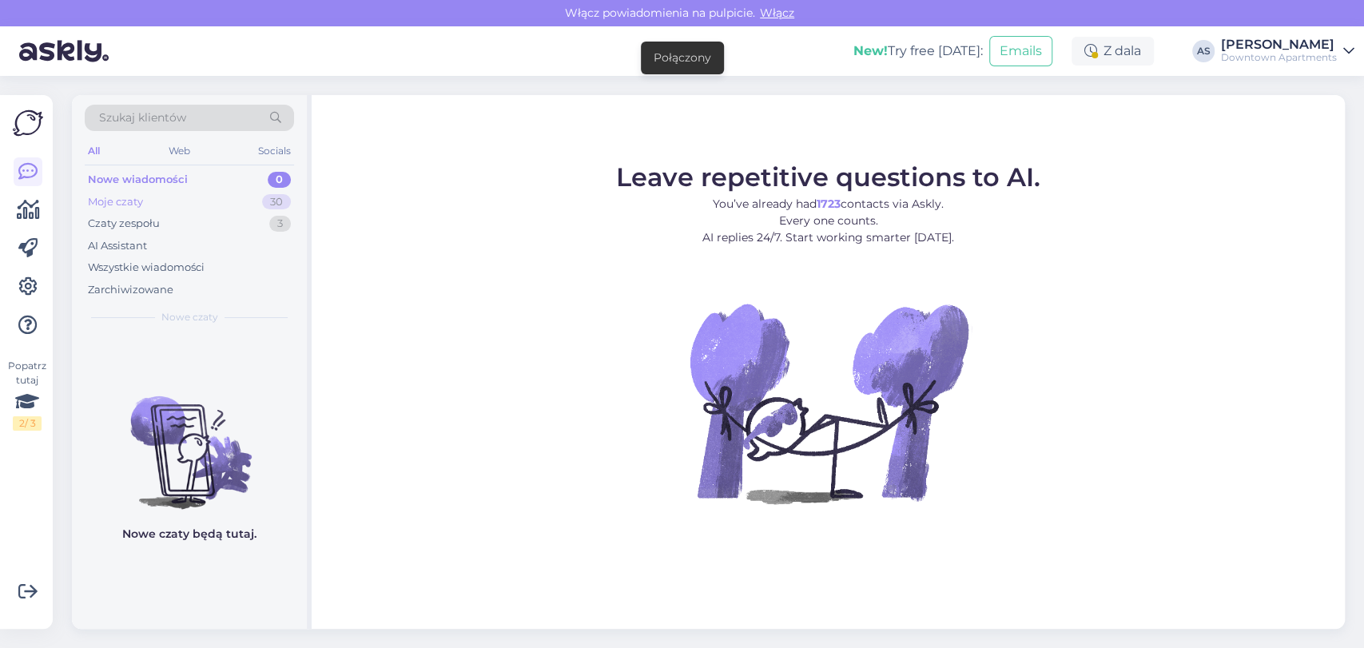
click at [191, 208] on div "Moje czaty 30" at bounding box center [189, 202] width 209 height 22
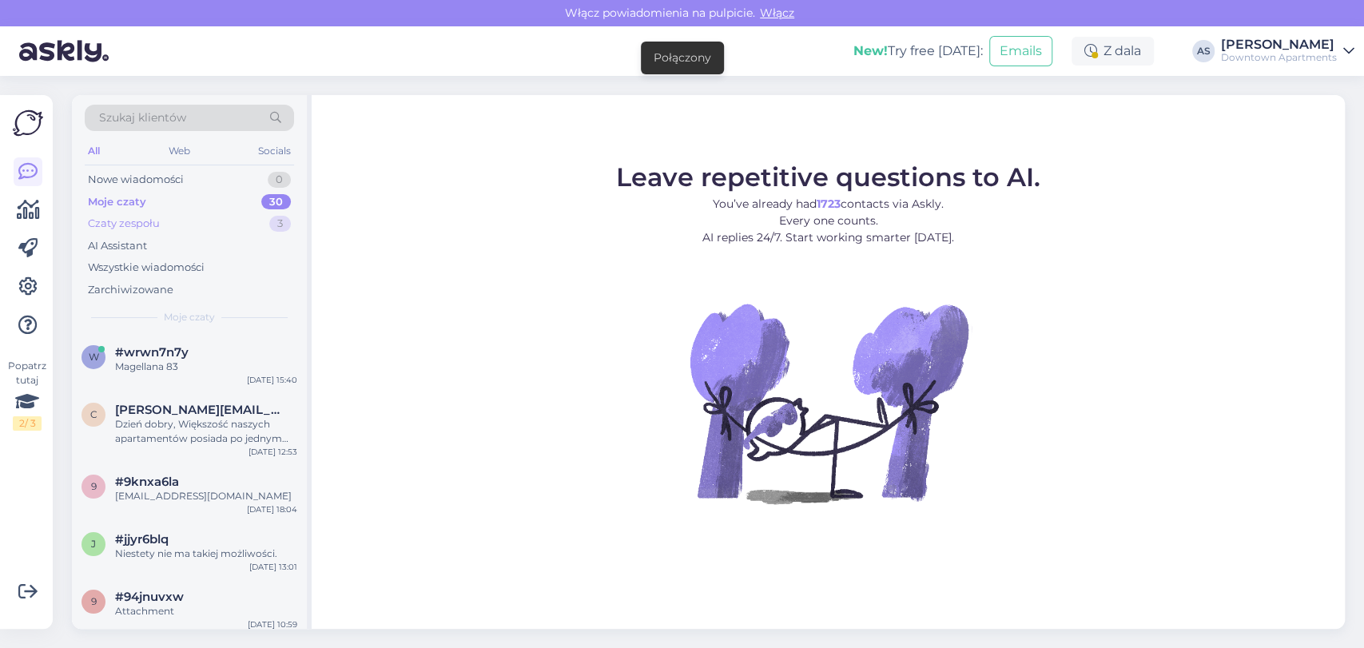
click at [192, 212] on div "Czaty zespołu 3" at bounding box center [189, 223] width 209 height 22
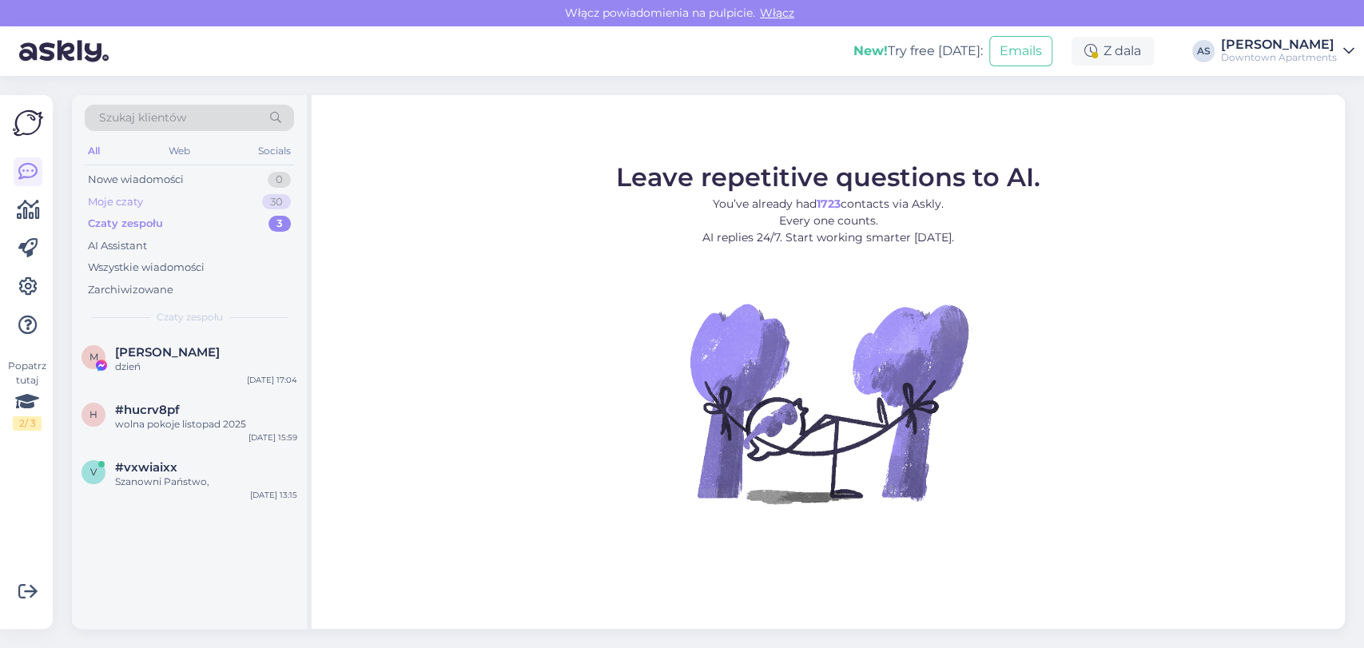
click at [165, 202] on div "Moje czaty 30" at bounding box center [189, 202] width 209 height 22
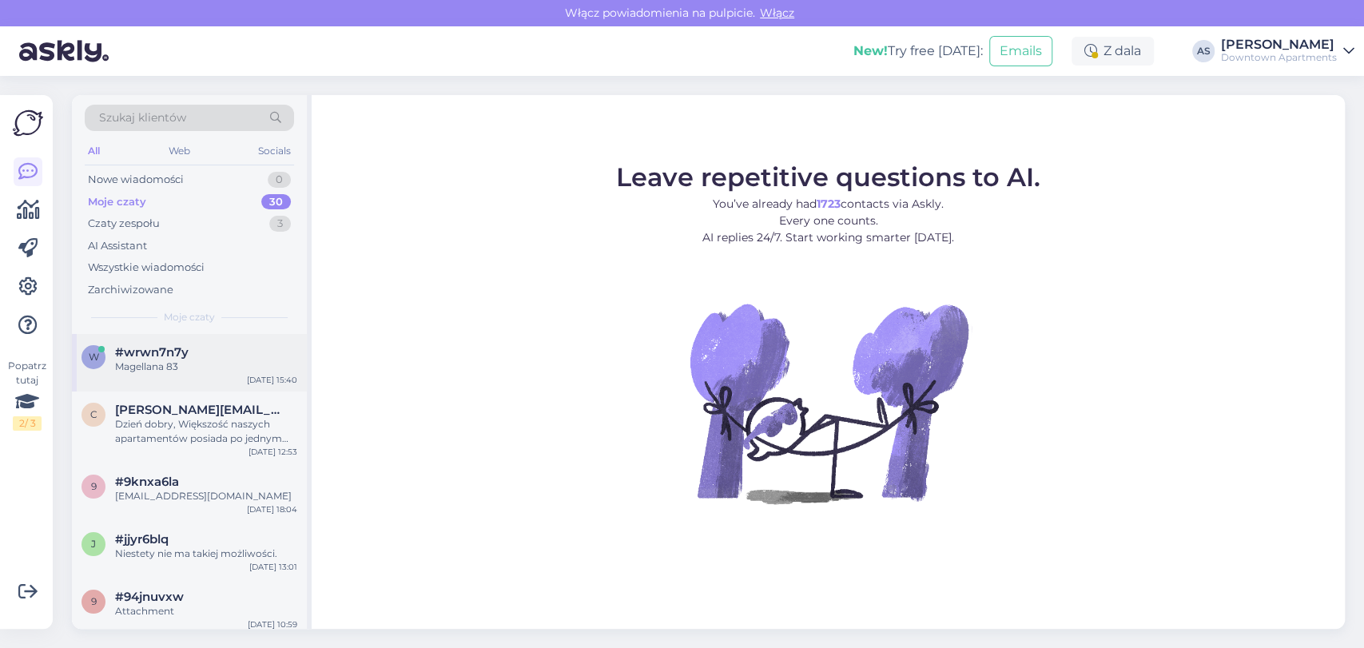
click at [230, 343] on div "w #wrwn7n7y Magellana 83 Sep 21 15:40" at bounding box center [189, 363] width 235 height 58
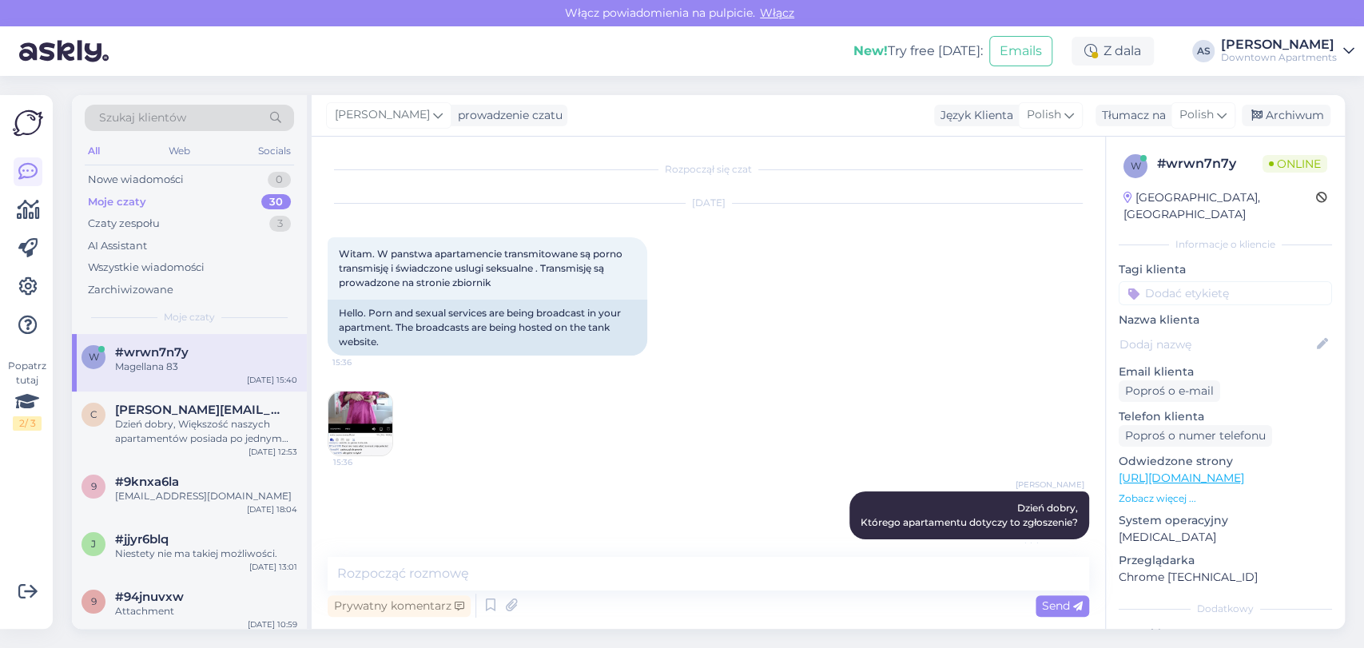
click at [333, 417] on img at bounding box center [360, 423] width 64 height 64
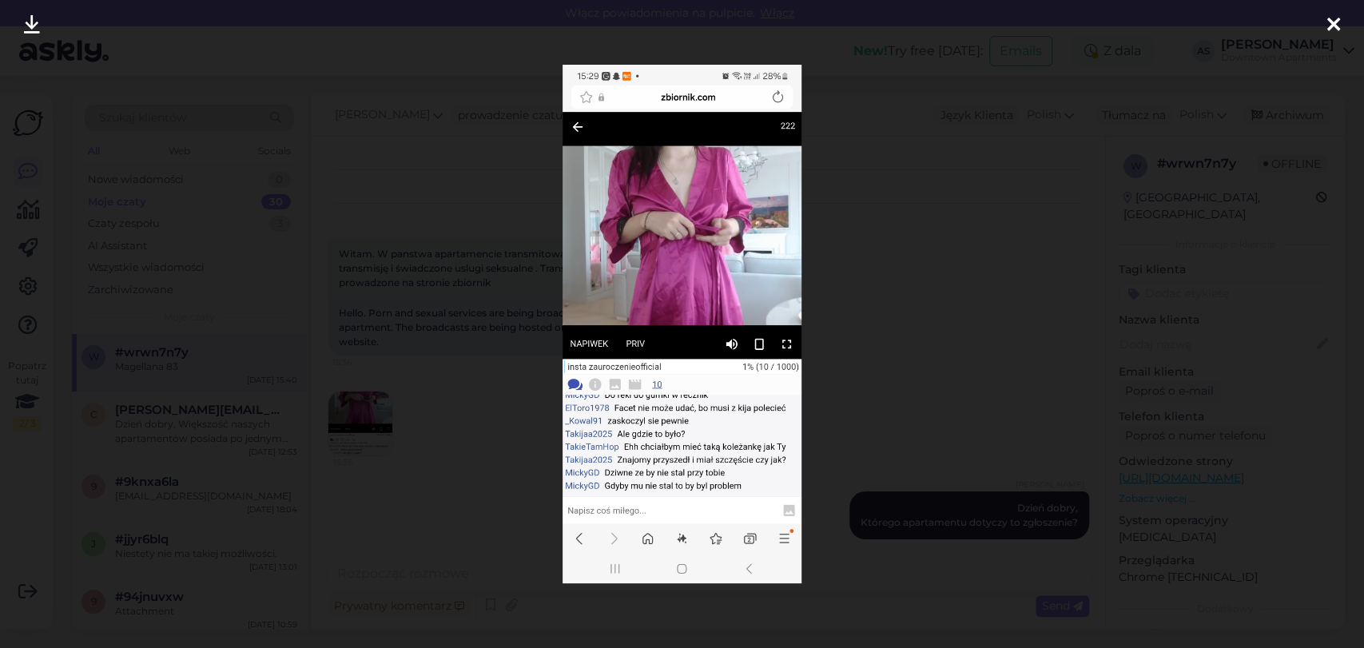
click at [1340, 24] on div at bounding box center [1333, 25] width 32 height 50
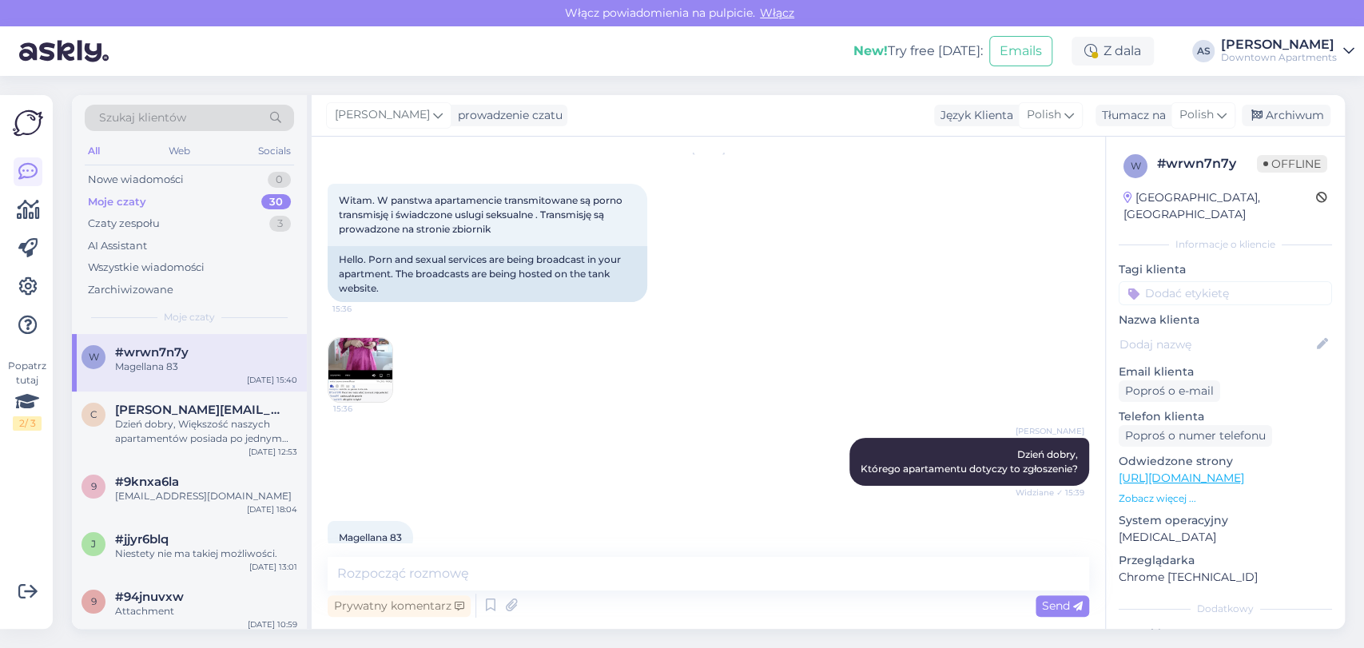
scroll to position [83, 0]
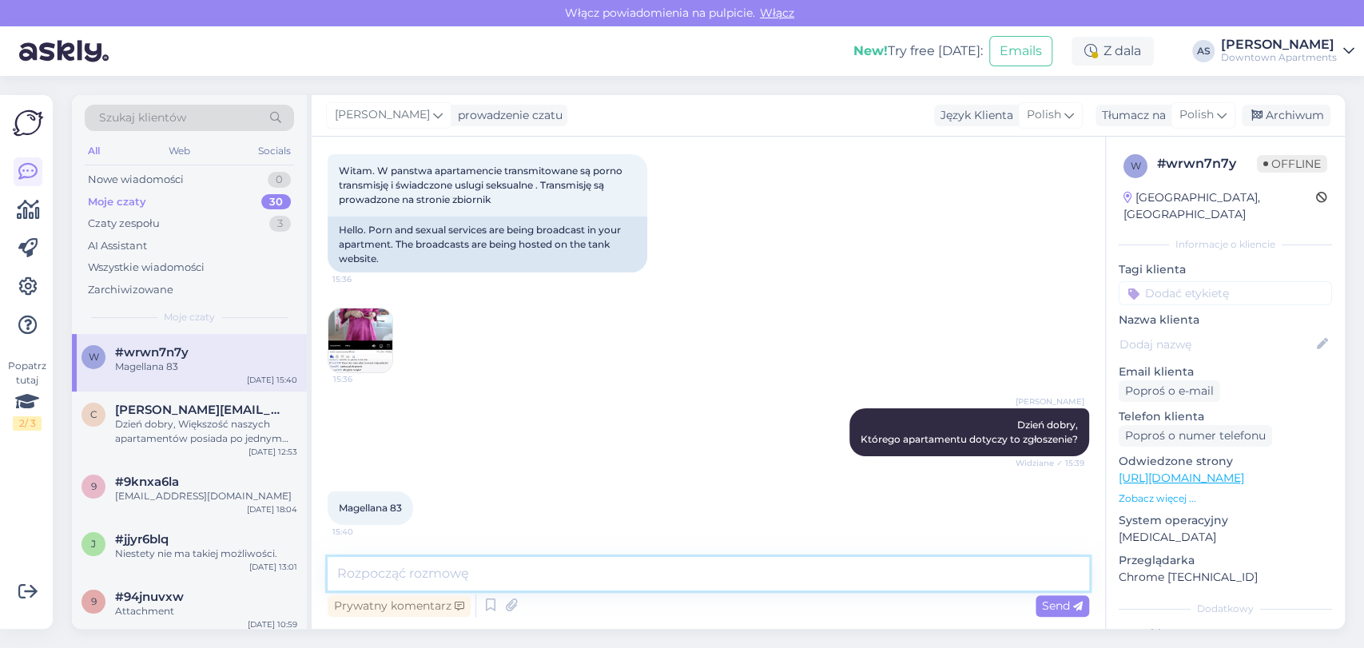
click at [742, 576] on textarea at bounding box center [708, 574] width 761 height 34
type textarea "Dziękujemy za zgłoszenie, już się kontaktujemy z tymi gośćmi."
click at [1054, 608] on span "Send" at bounding box center [1062, 605] width 41 height 14
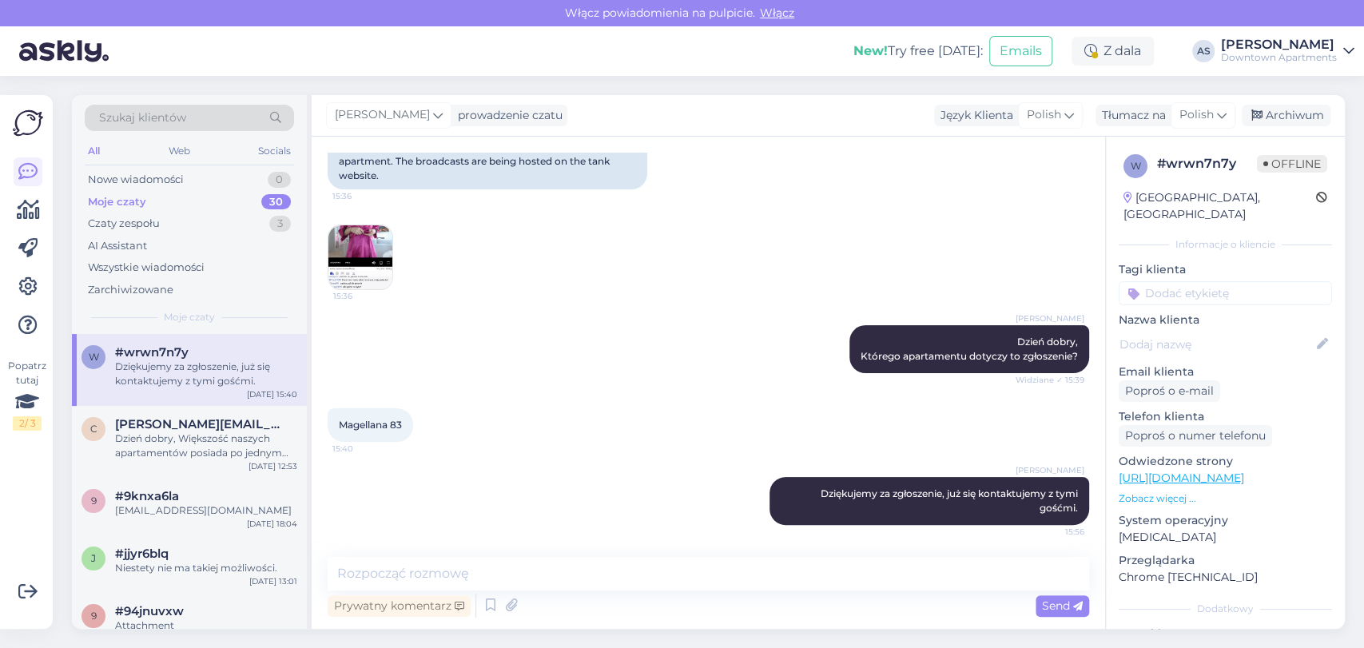
click at [1309, 49] on div "[PERSON_NAME]" at bounding box center [1279, 44] width 116 height 13
